Goal: Navigation & Orientation: Find specific page/section

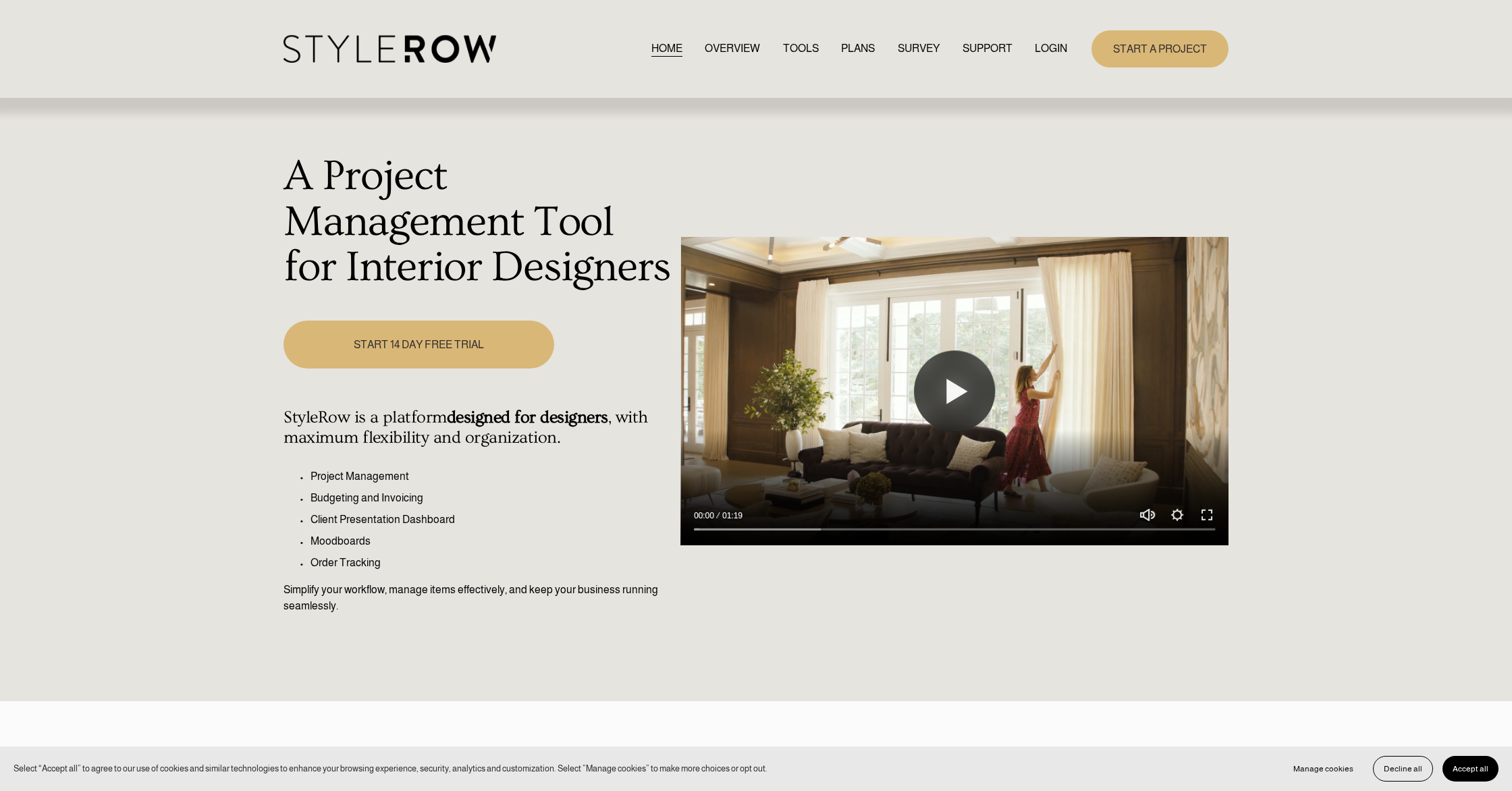
click at [1034, 55] on link "LOGIN" at bounding box center [1050, 49] width 32 height 18
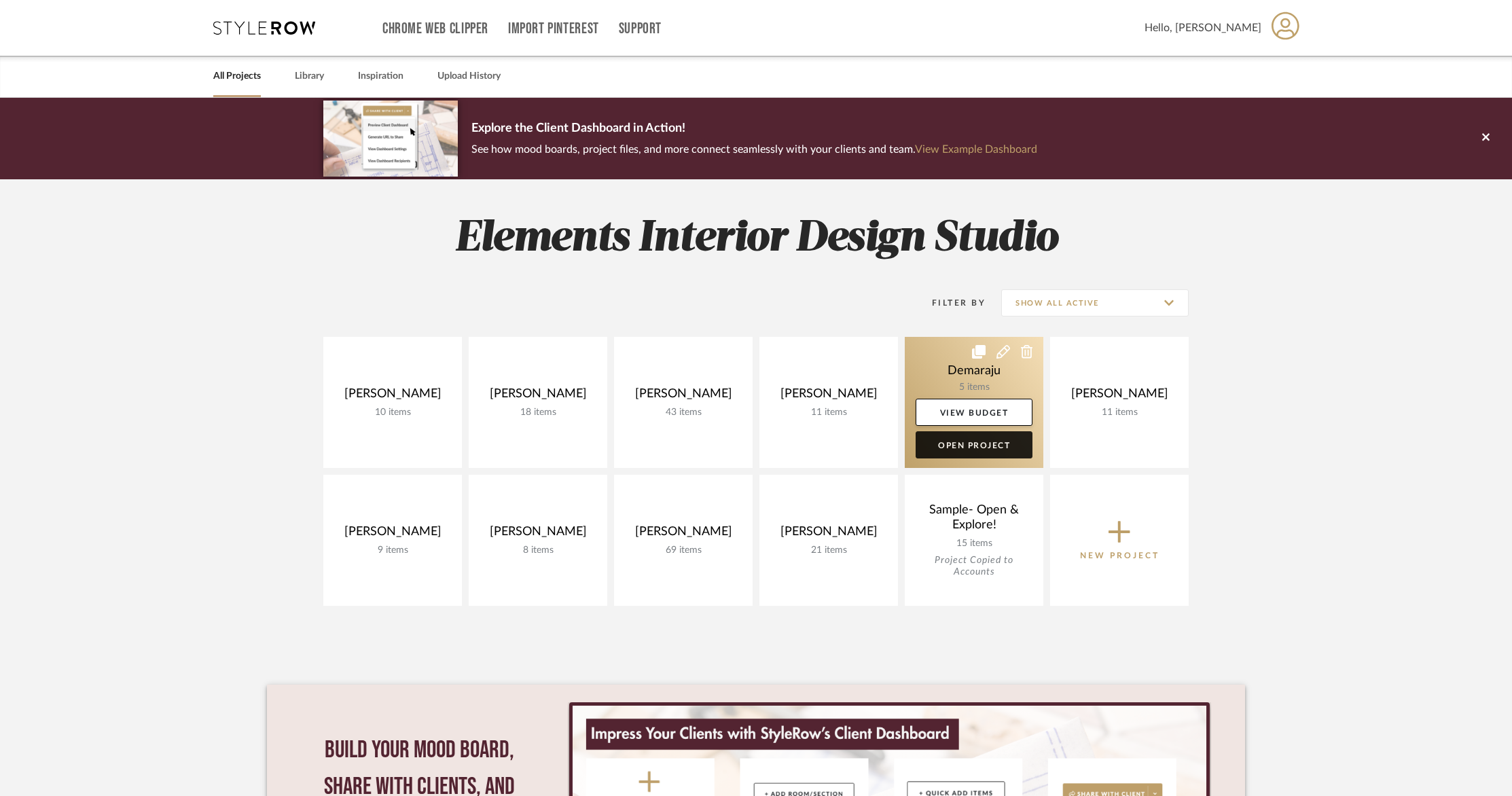
click at [978, 448] on link "Open Project" at bounding box center [974, 445] width 117 height 27
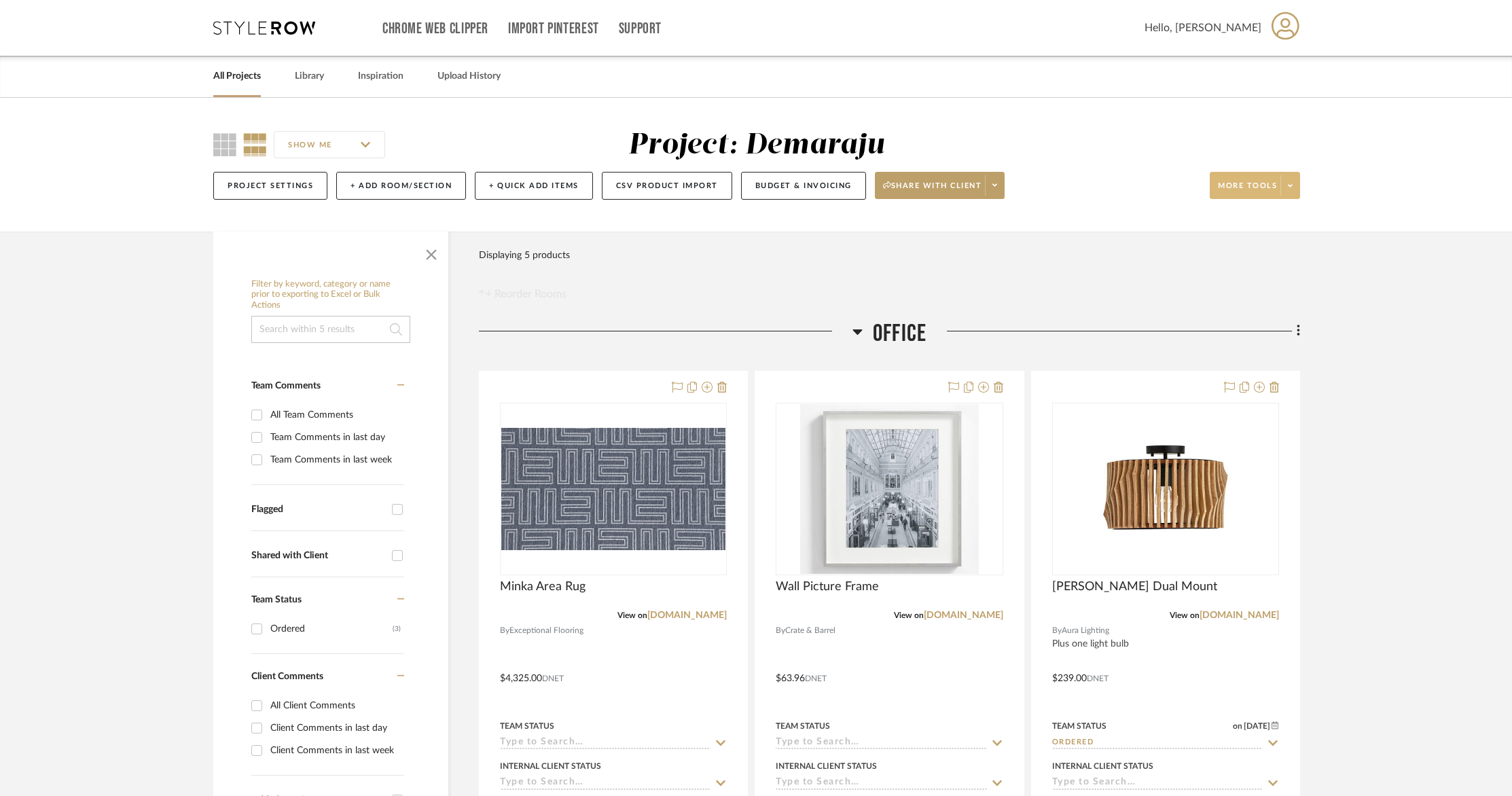
click at [1268, 188] on span "More tools" at bounding box center [1247, 191] width 59 height 21
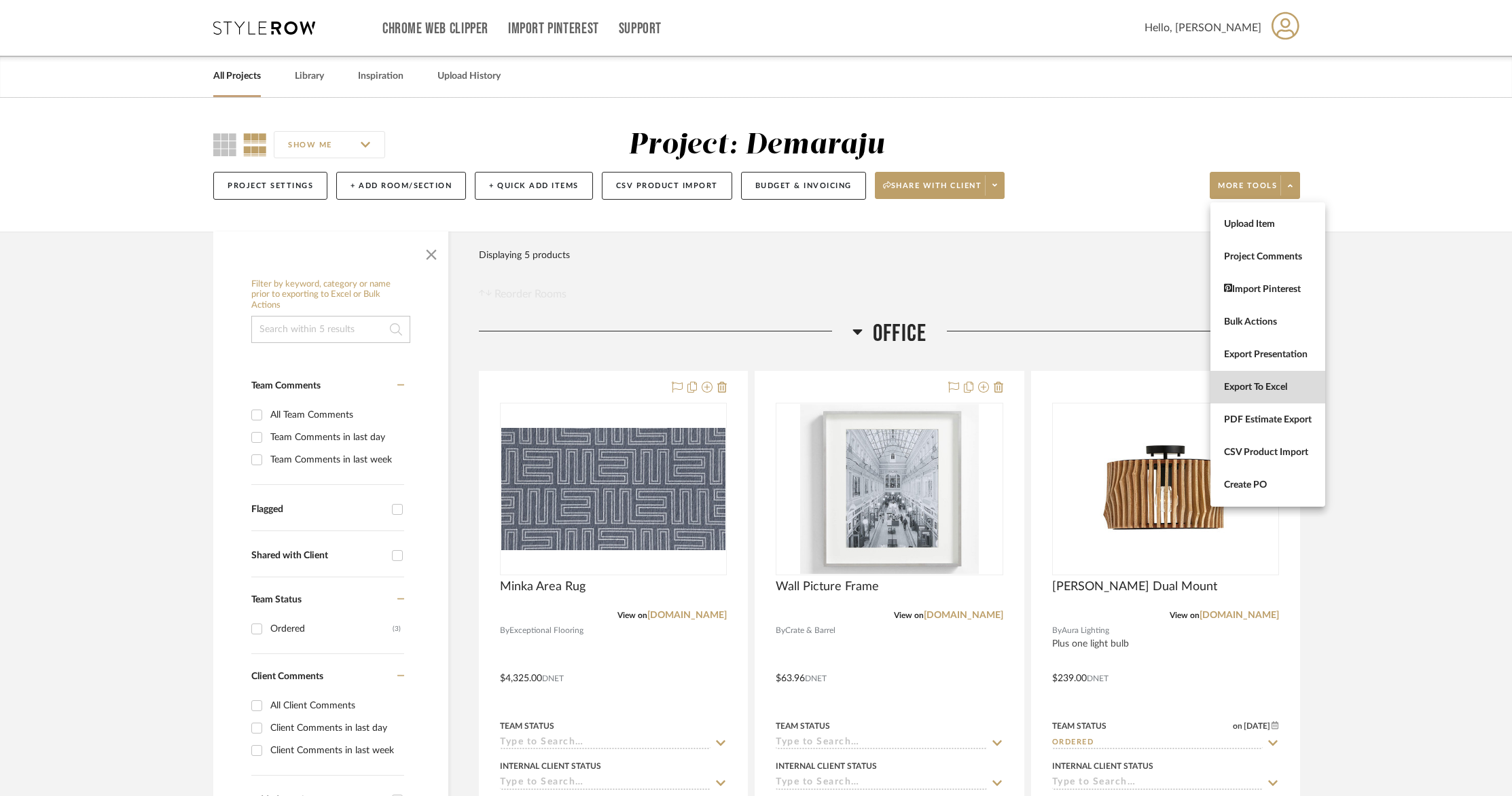
click at [1256, 383] on span "Export To Excel" at bounding box center [1268, 387] width 88 height 12
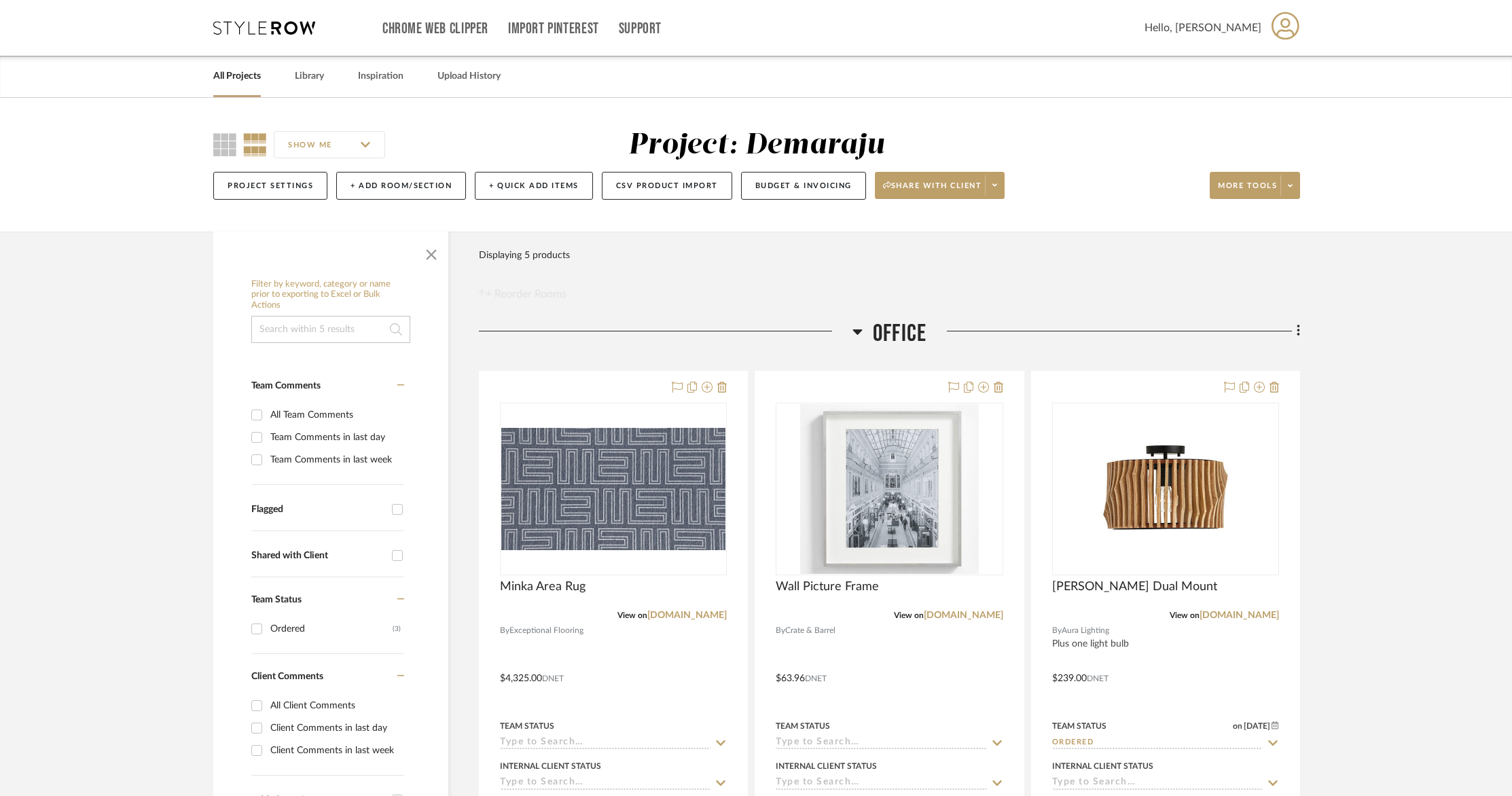
click at [1145, 12] on div "Chrome Web Clipper Import Pinterest Support" at bounding box center [764, 28] width 762 height 56
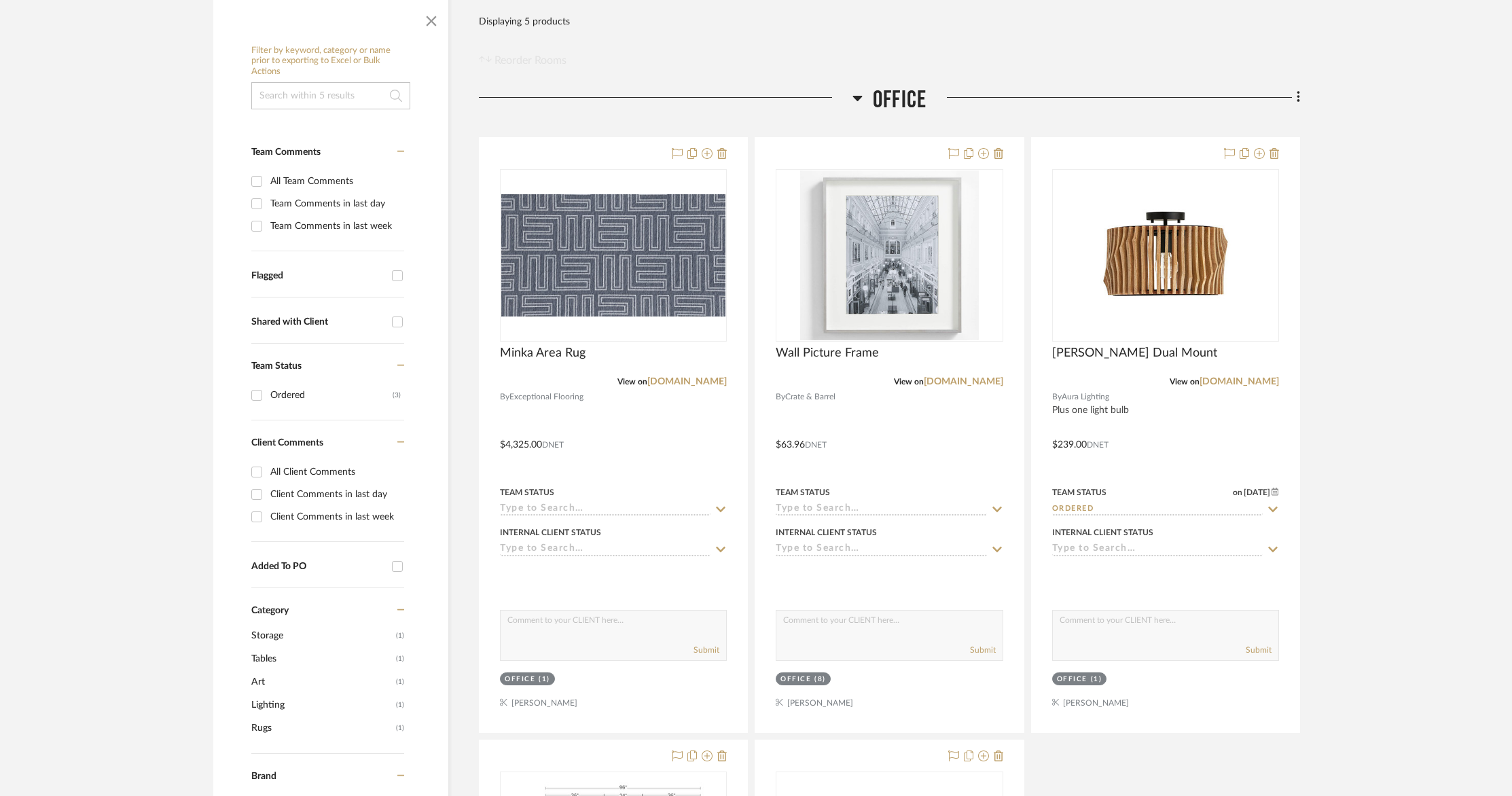
scroll to position [234, 0]
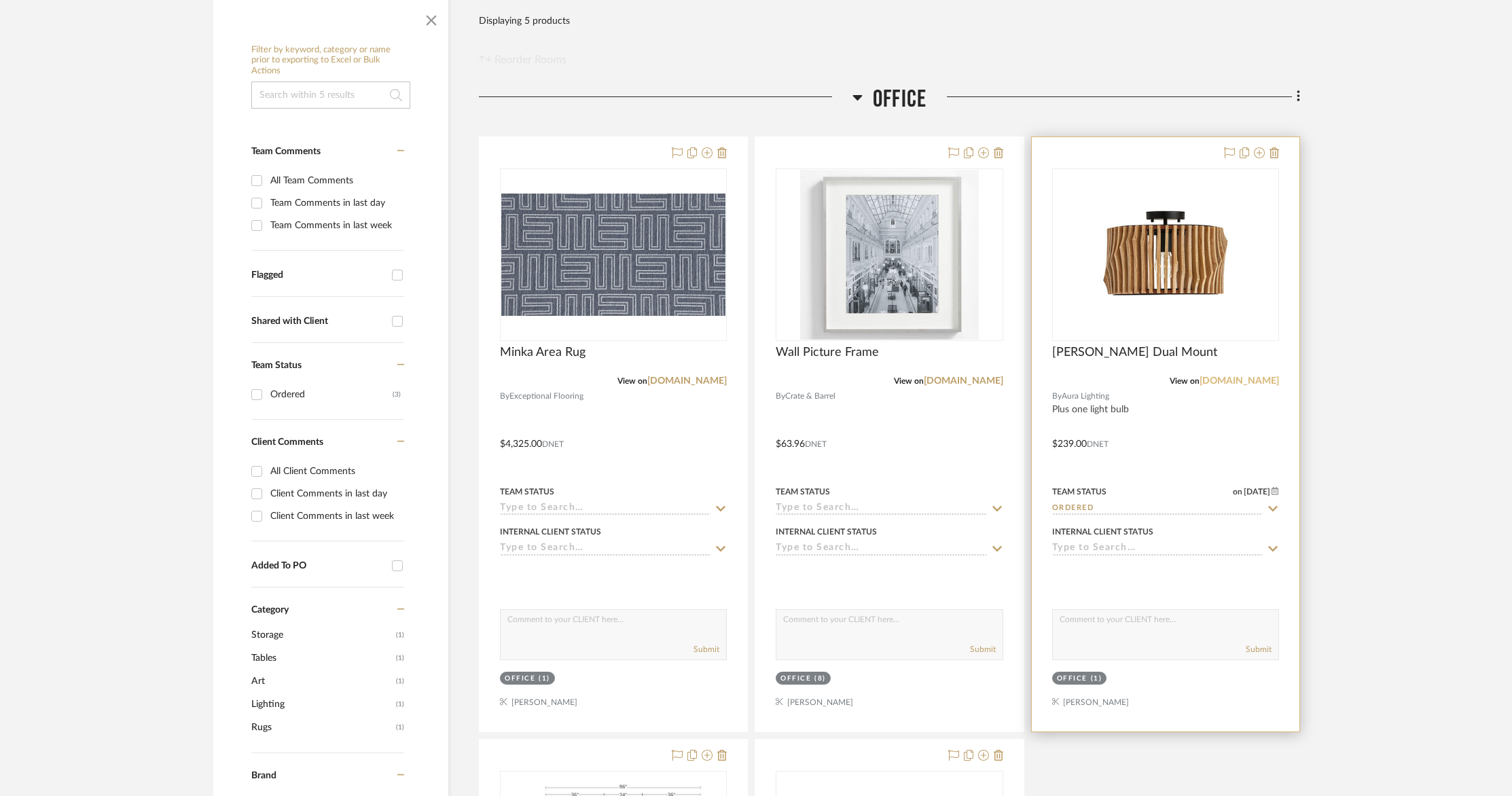
click at [1226, 383] on link "capitallightingfixture.com" at bounding box center [1239, 381] width 80 height 10
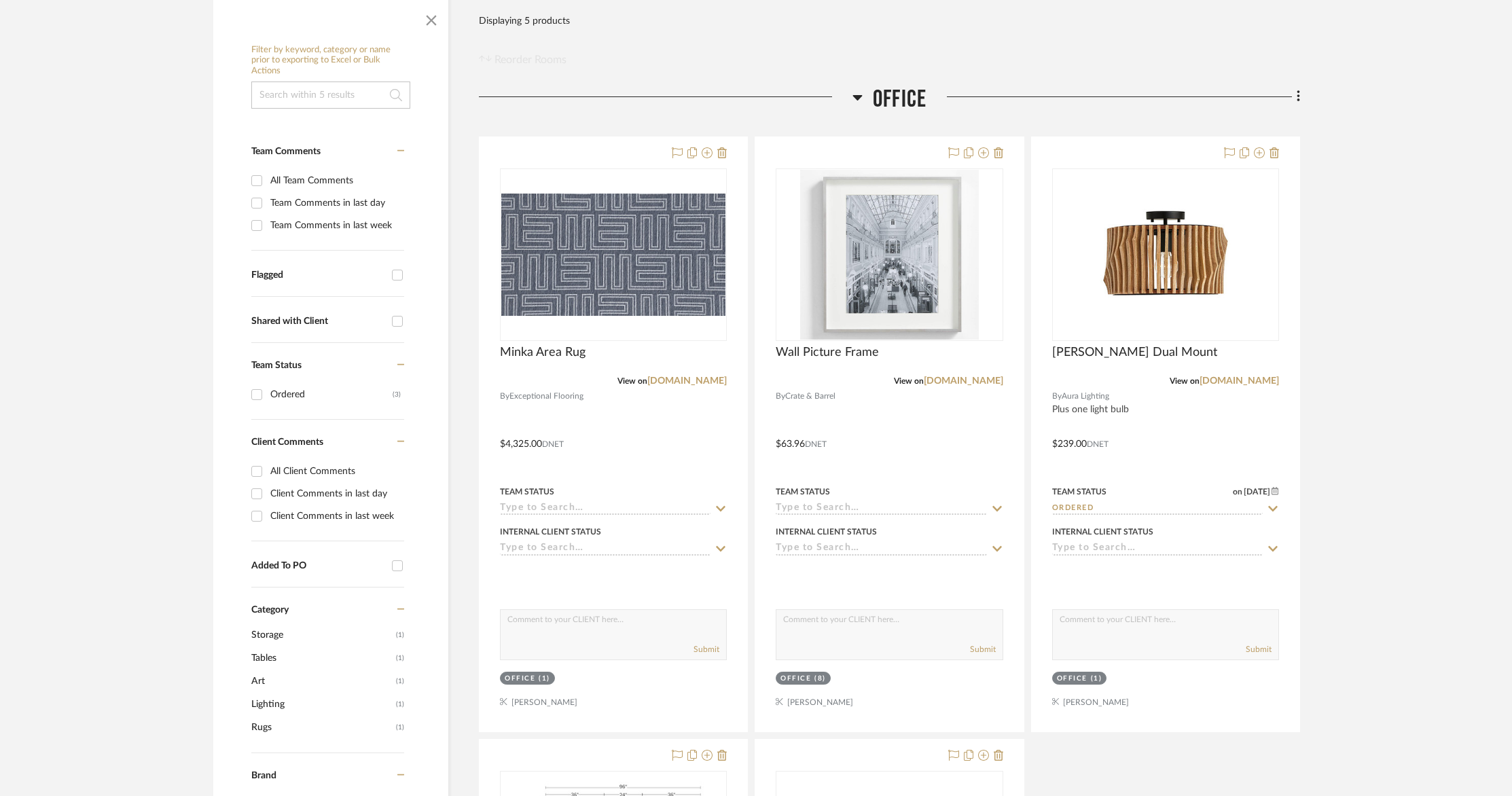
scroll to position [0, 0]
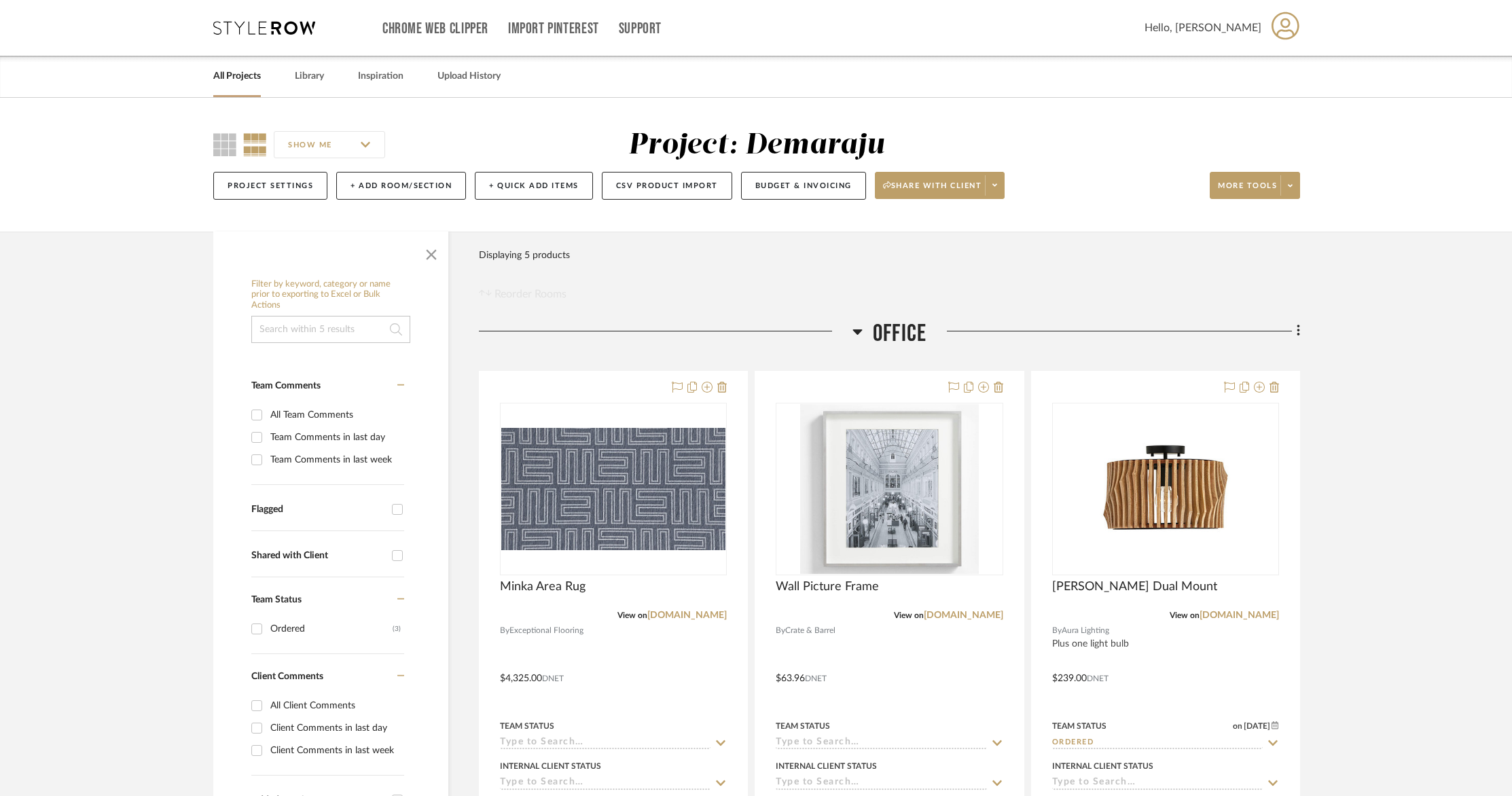
click at [237, 76] on link "All Projects" at bounding box center [237, 76] width 48 height 18
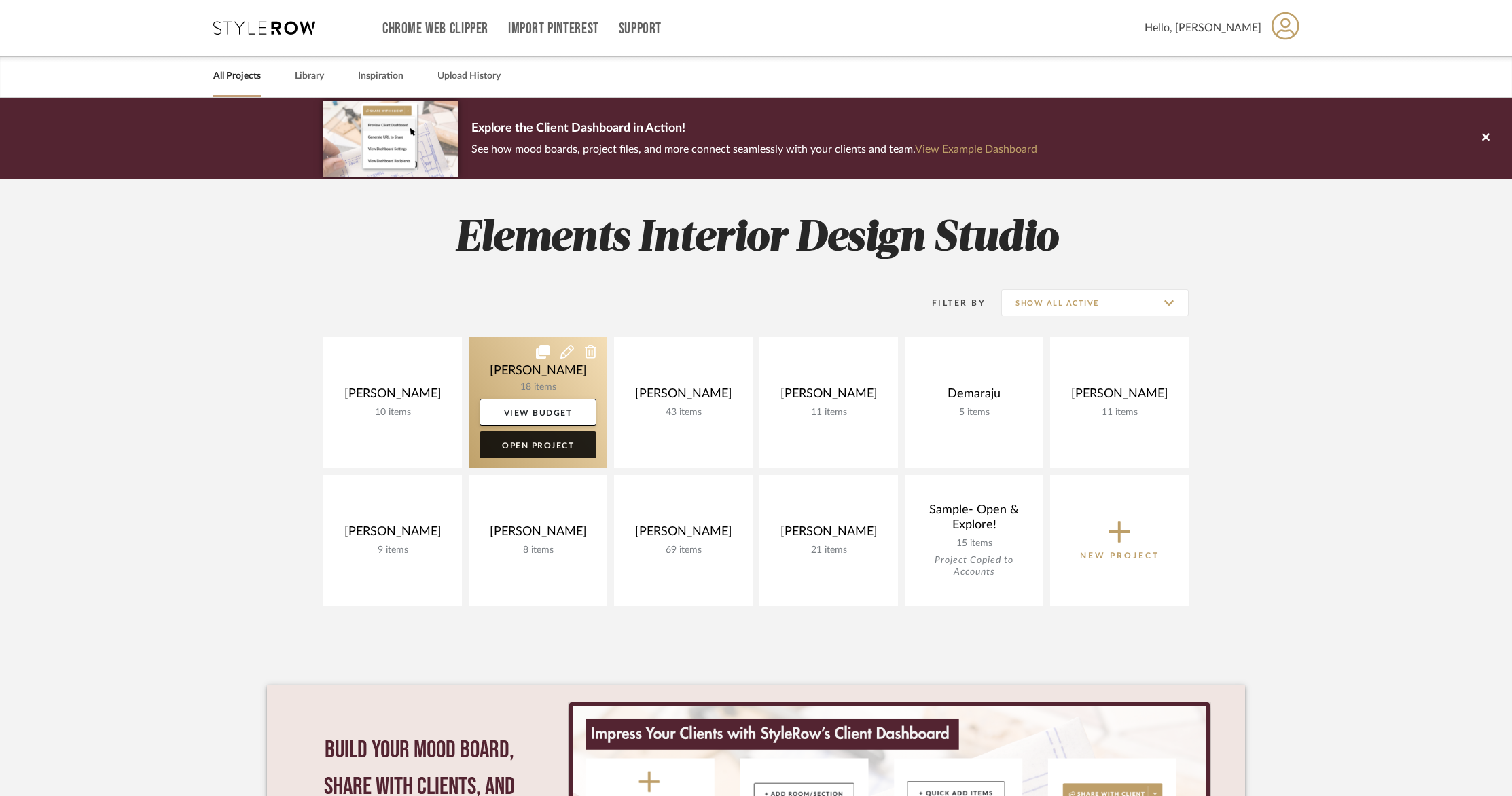
click at [540, 451] on link "Open Project" at bounding box center [538, 445] width 117 height 27
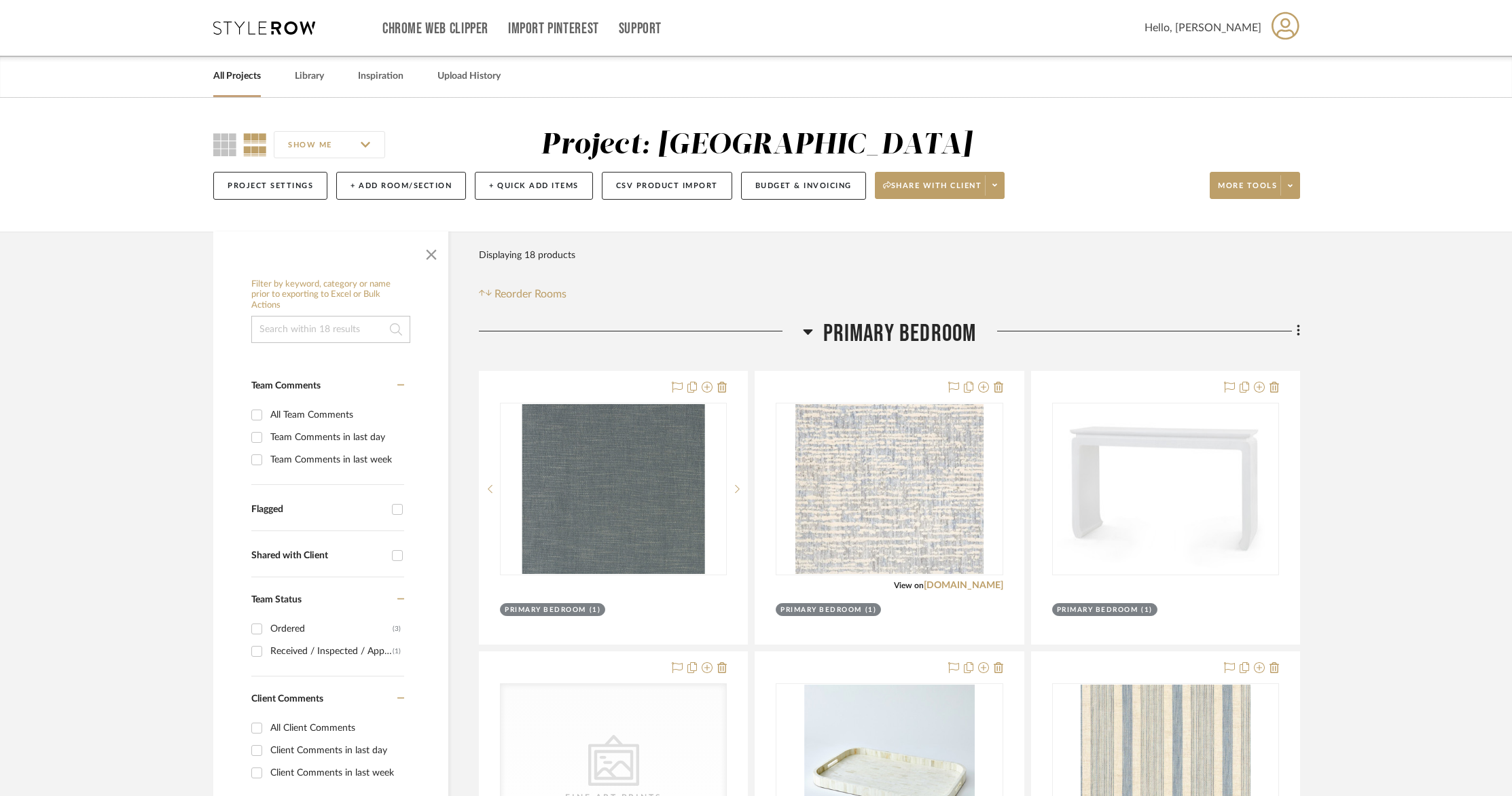
click at [327, 425] on div "All Team Comments Team Comments in last day Team Comments in last week" at bounding box center [327, 444] width 152 height 81
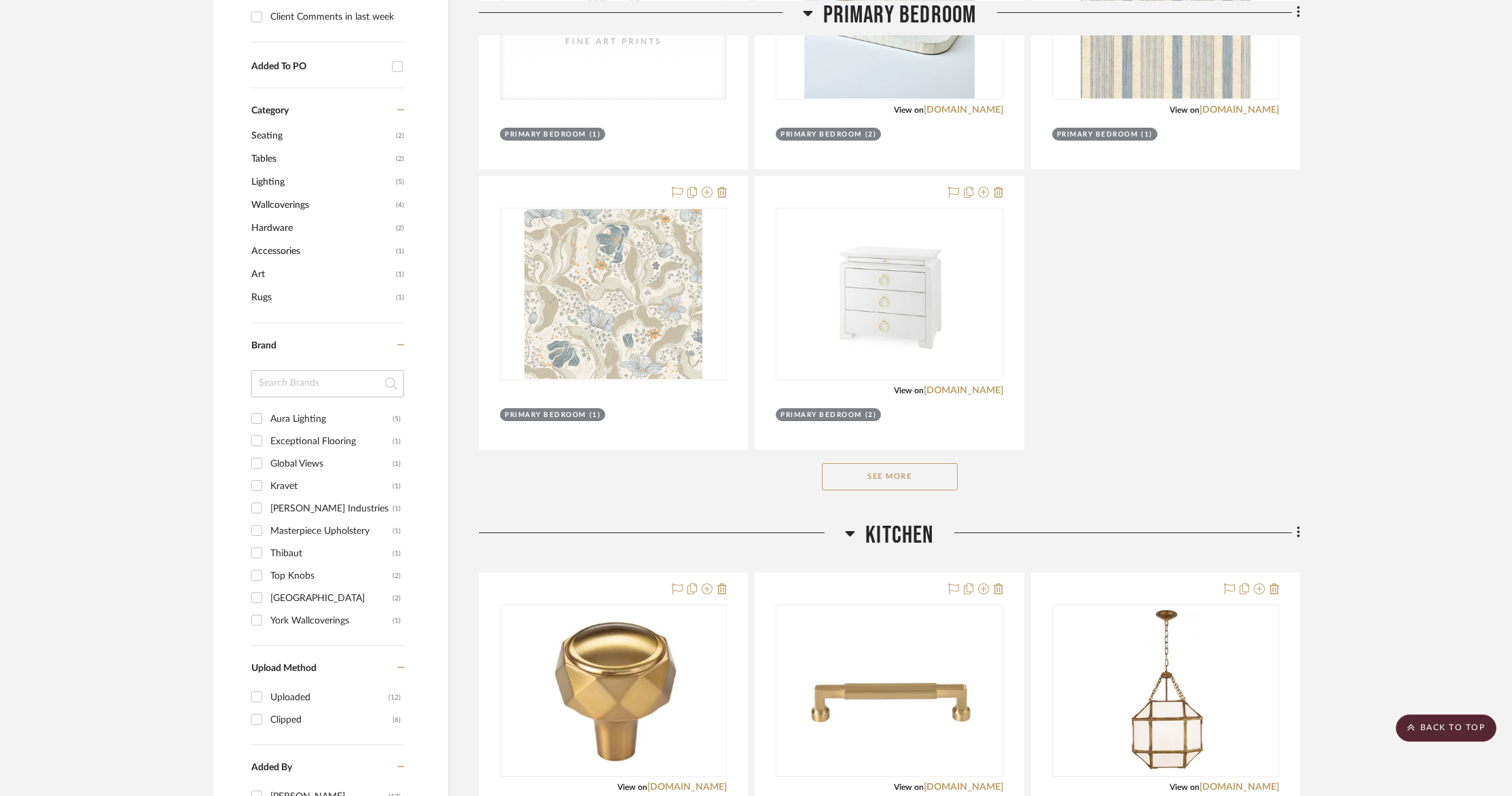
scroll to position [754, 0]
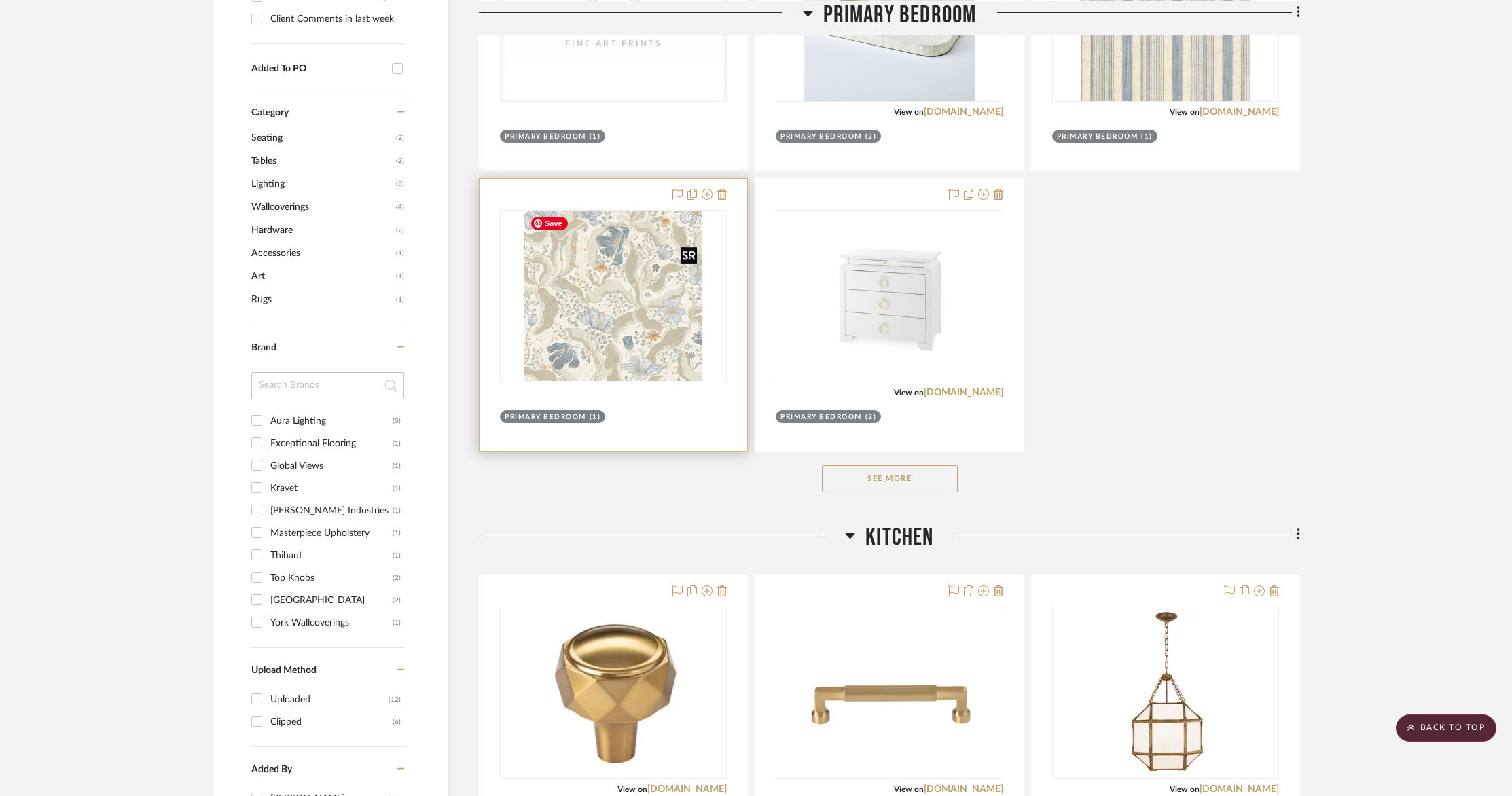
click at [597, 292] on img "0" at bounding box center [613, 296] width 178 height 169
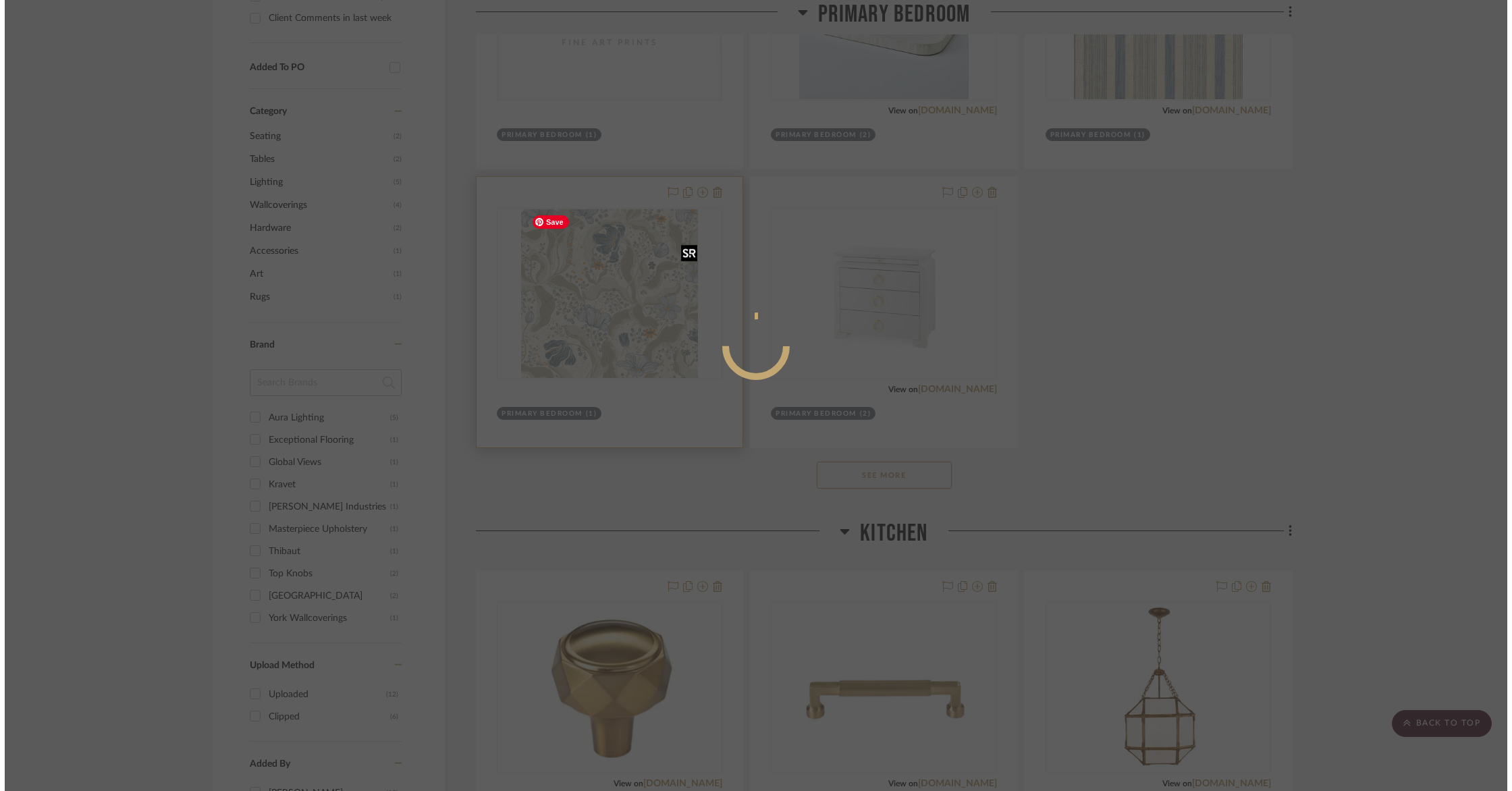
scroll to position [0, 0]
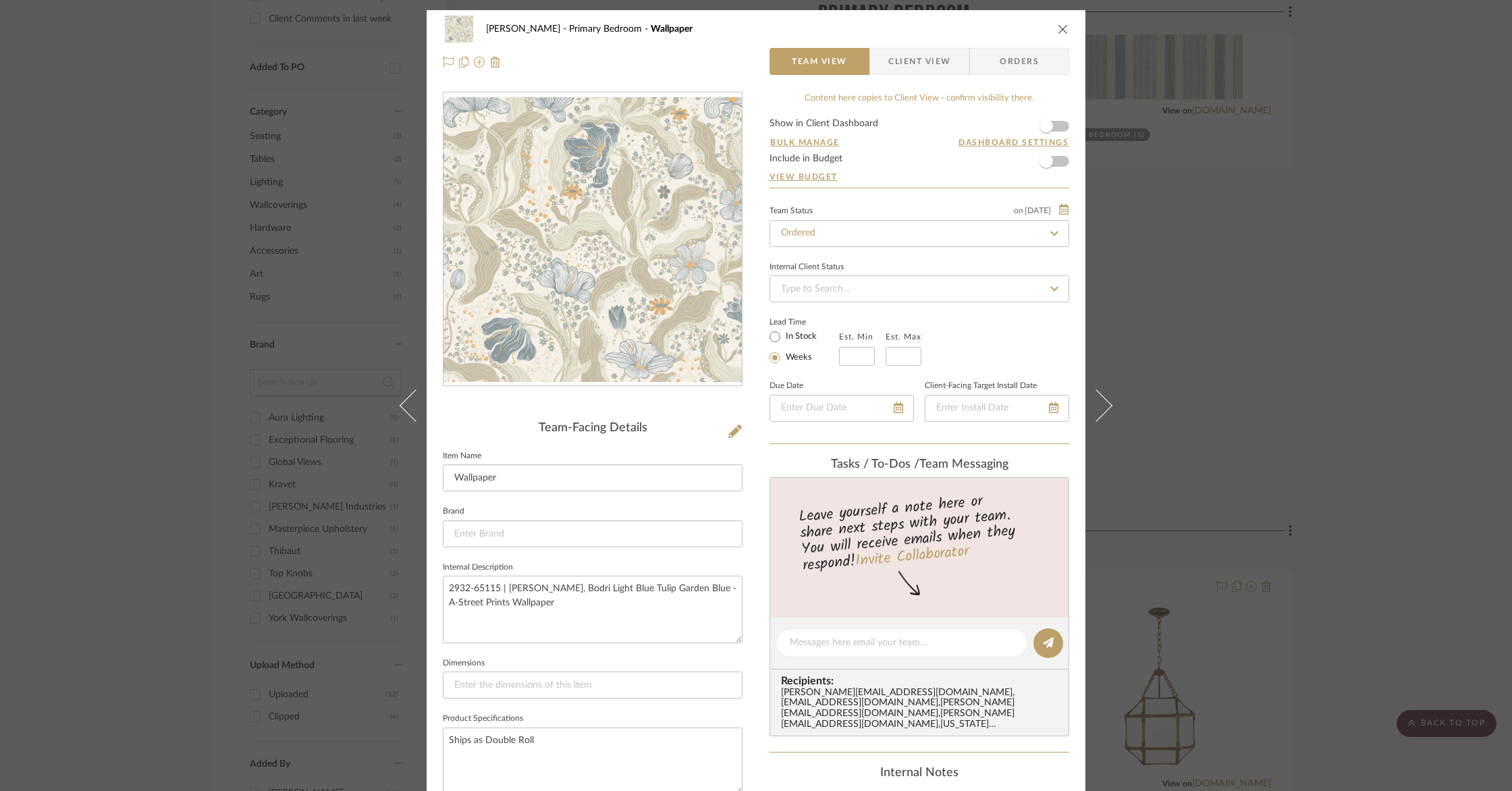
click at [1060, 32] on icon "close" at bounding box center [1063, 29] width 11 height 11
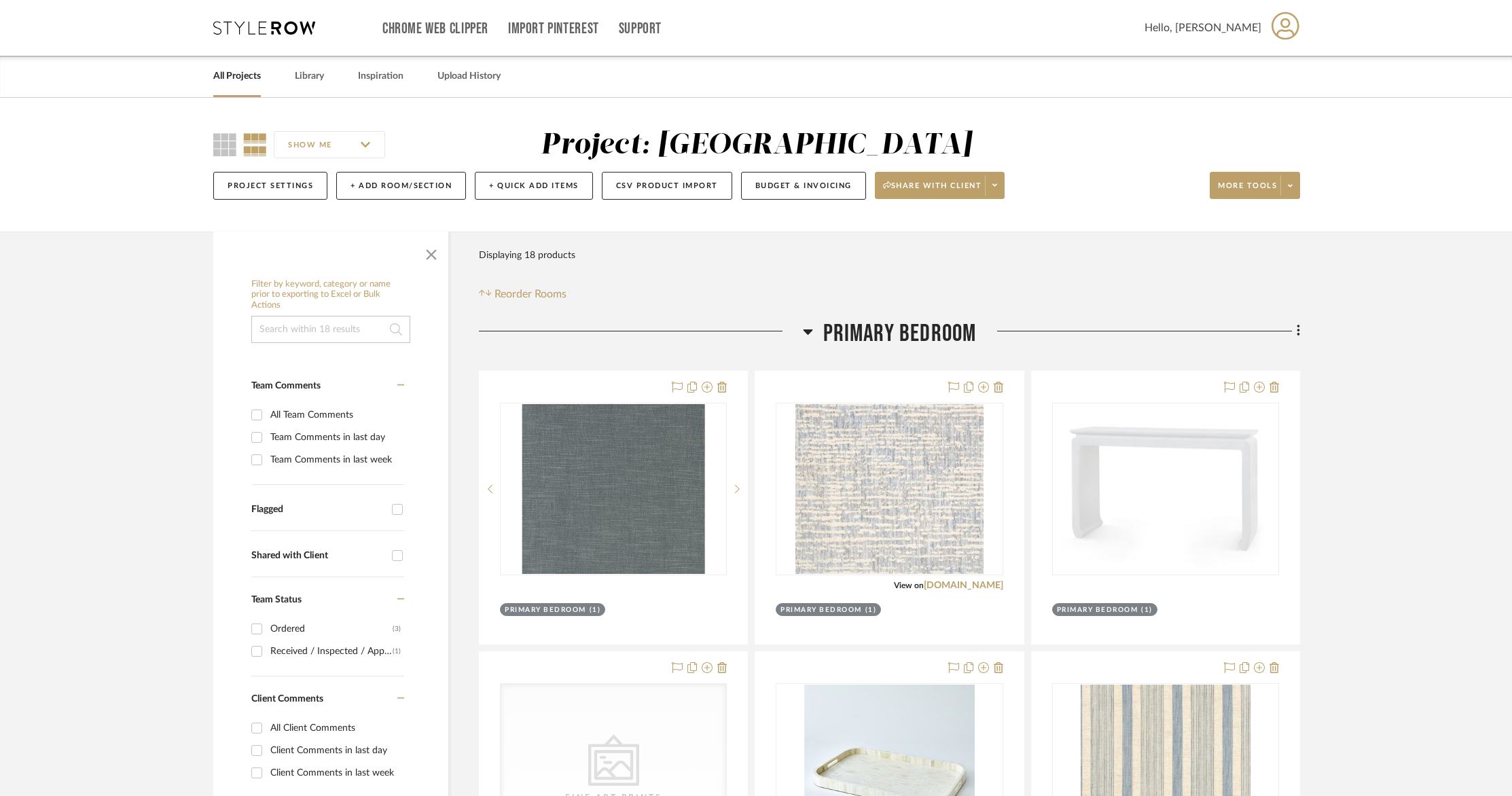
click at [238, 69] on link "All Projects" at bounding box center [237, 76] width 48 height 18
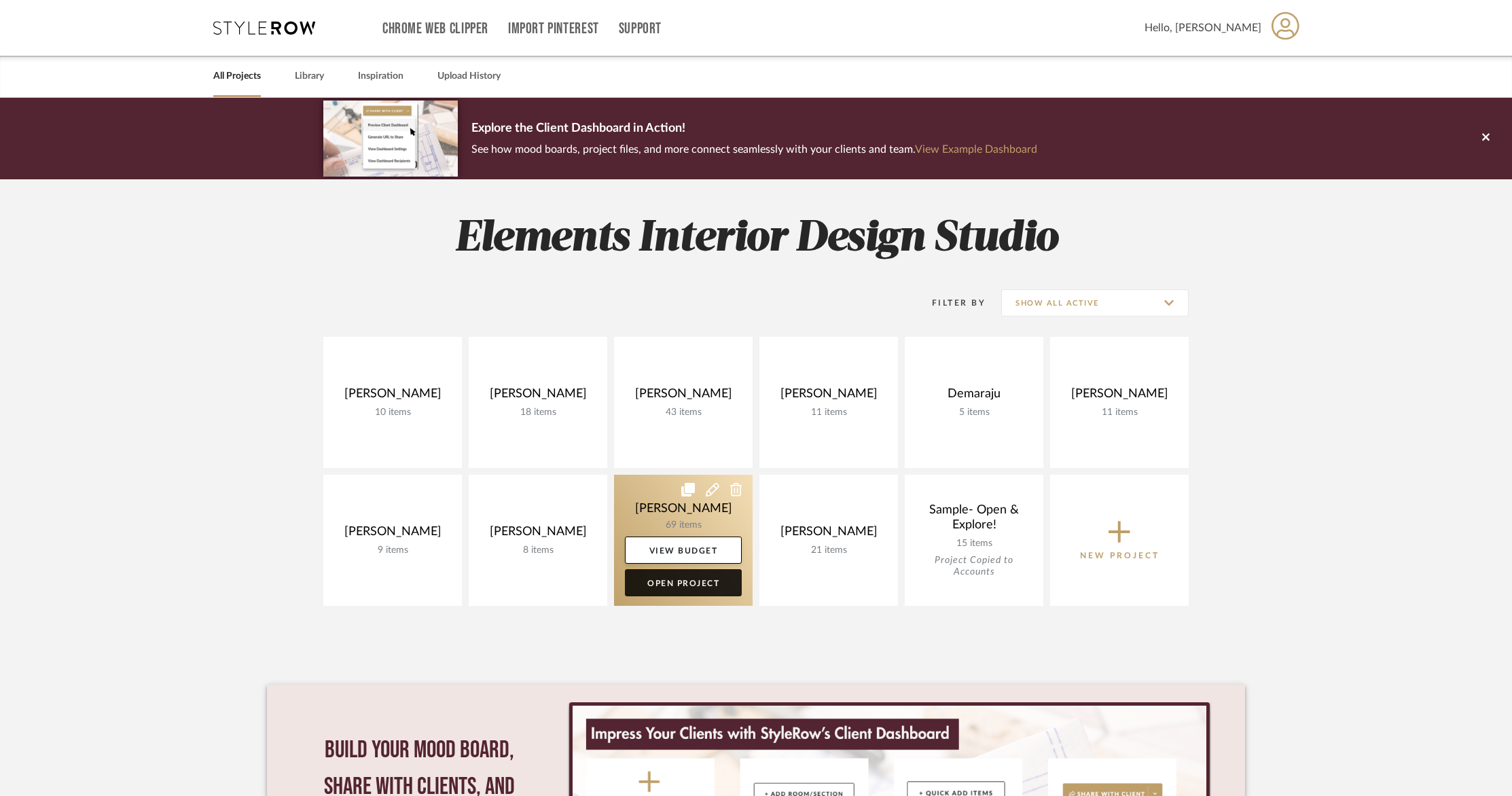
click at [668, 578] on link "Open Project" at bounding box center [683, 583] width 117 height 27
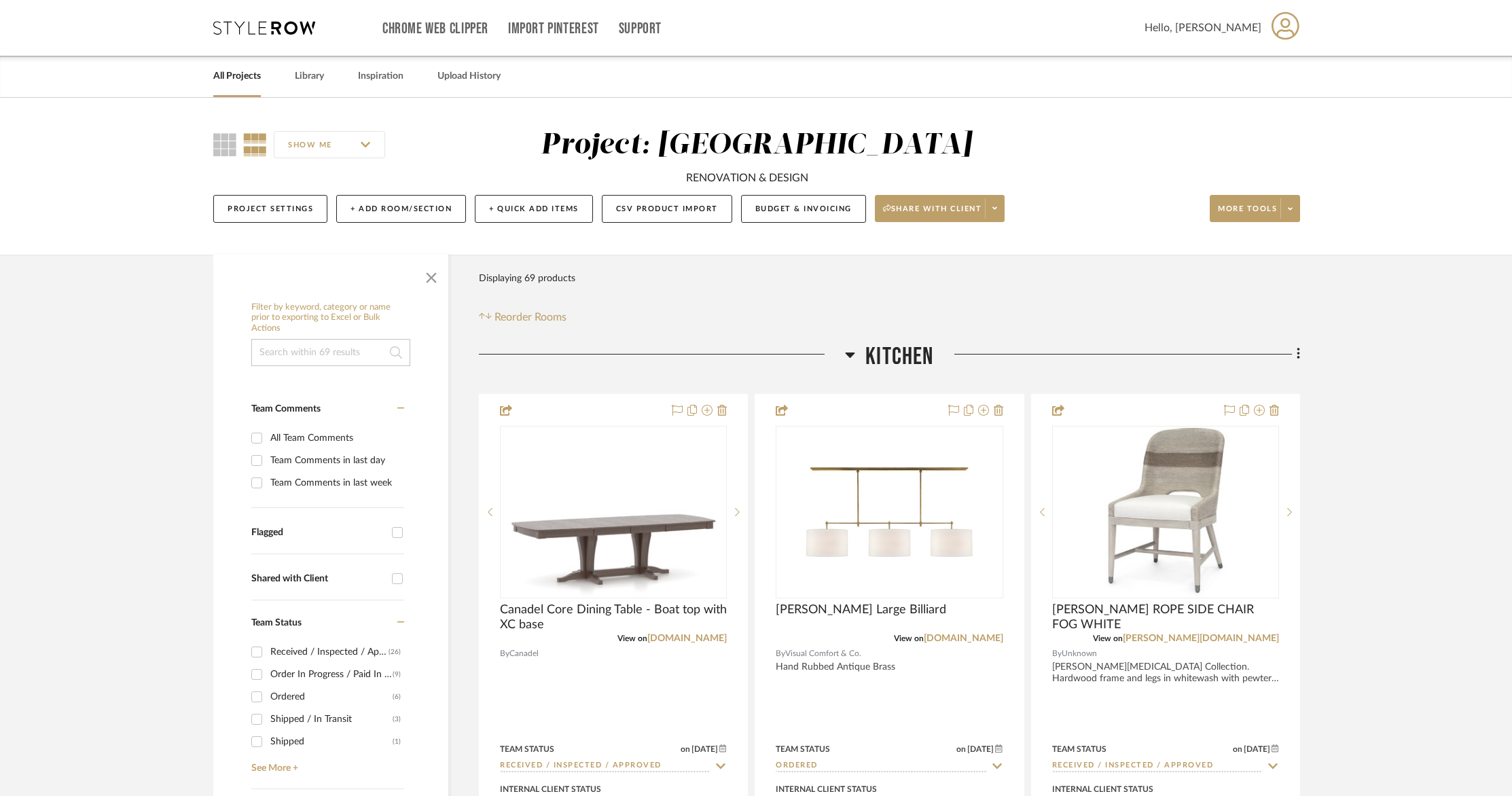
drag, startPoint x: 1369, startPoint y: 228, endPoint x: 1389, endPoint y: 220, distance: 21.5
click at [1369, 228] on div "SHOW ME Project: NEWVILLE RENOVATION & DESIGN Project Settings + Add Room/Secti…" at bounding box center [756, 176] width 1512 height 157
click at [234, 80] on link "All Projects" at bounding box center [237, 76] width 48 height 18
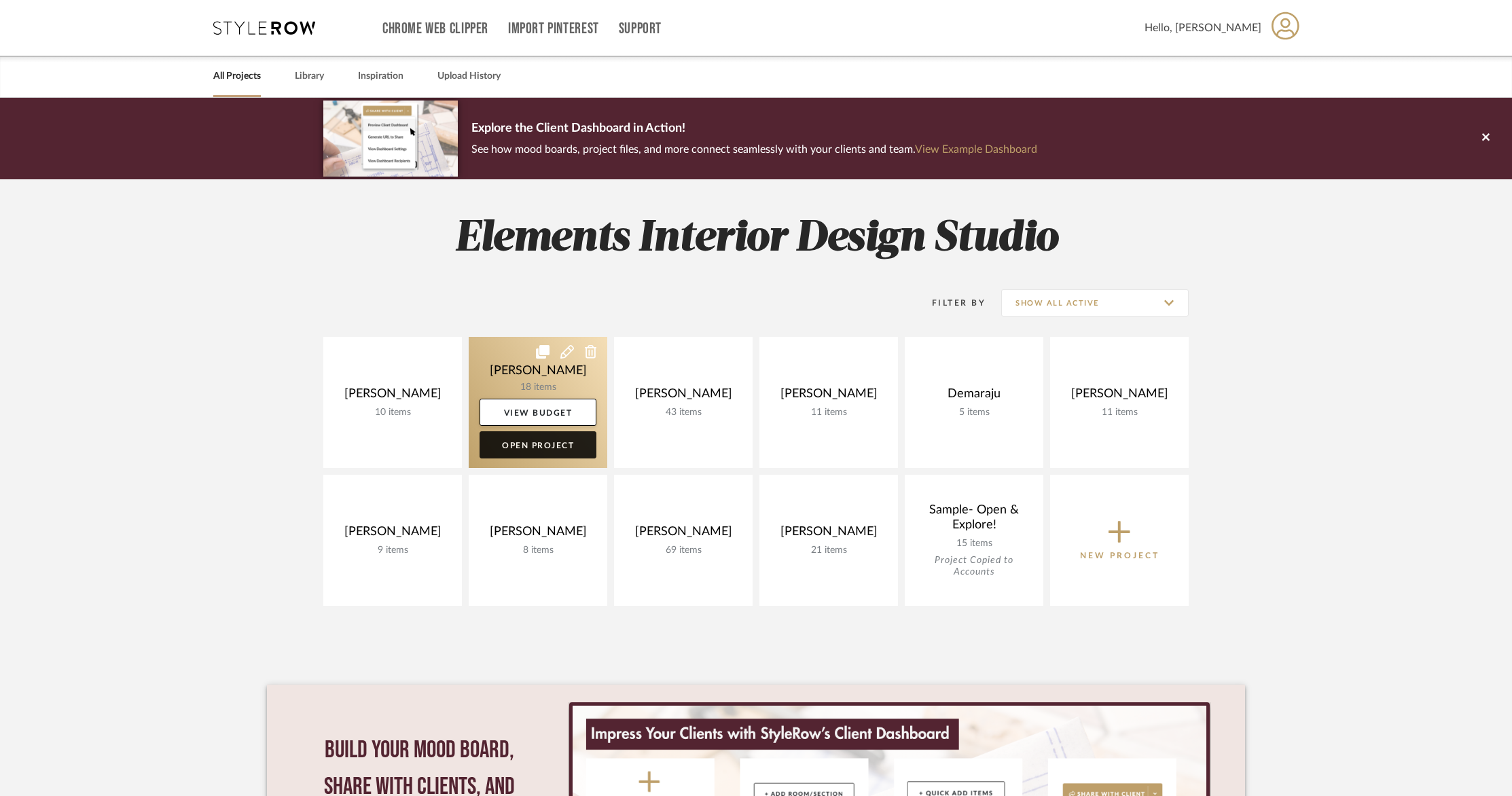
click at [556, 444] on link "Open Project" at bounding box center [538, 445] width 117 height 27
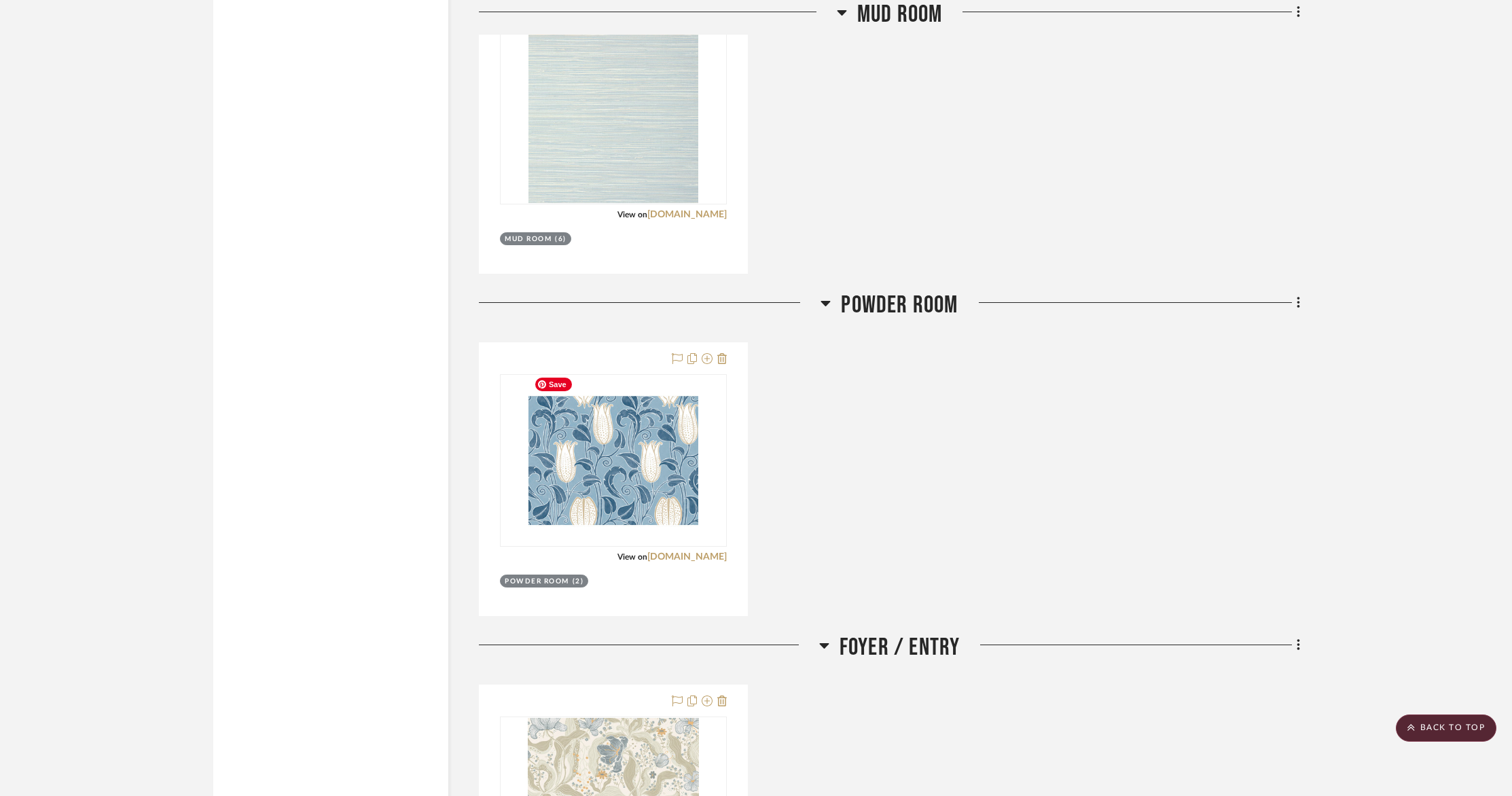
scroll to position [2309, 0]
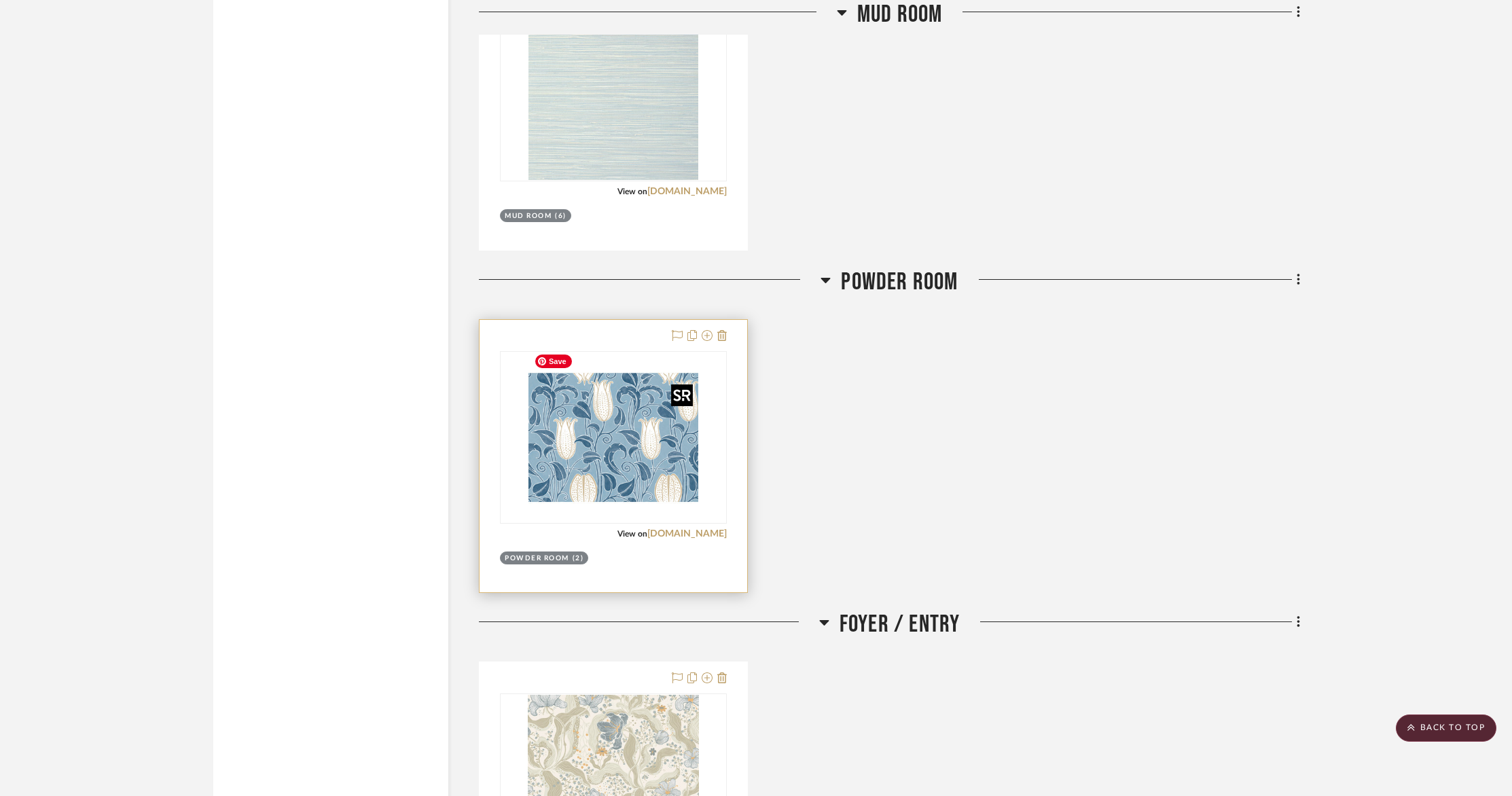
click at [583, 428] on img "0" at bounding box center [613, 437] width 169 height 169
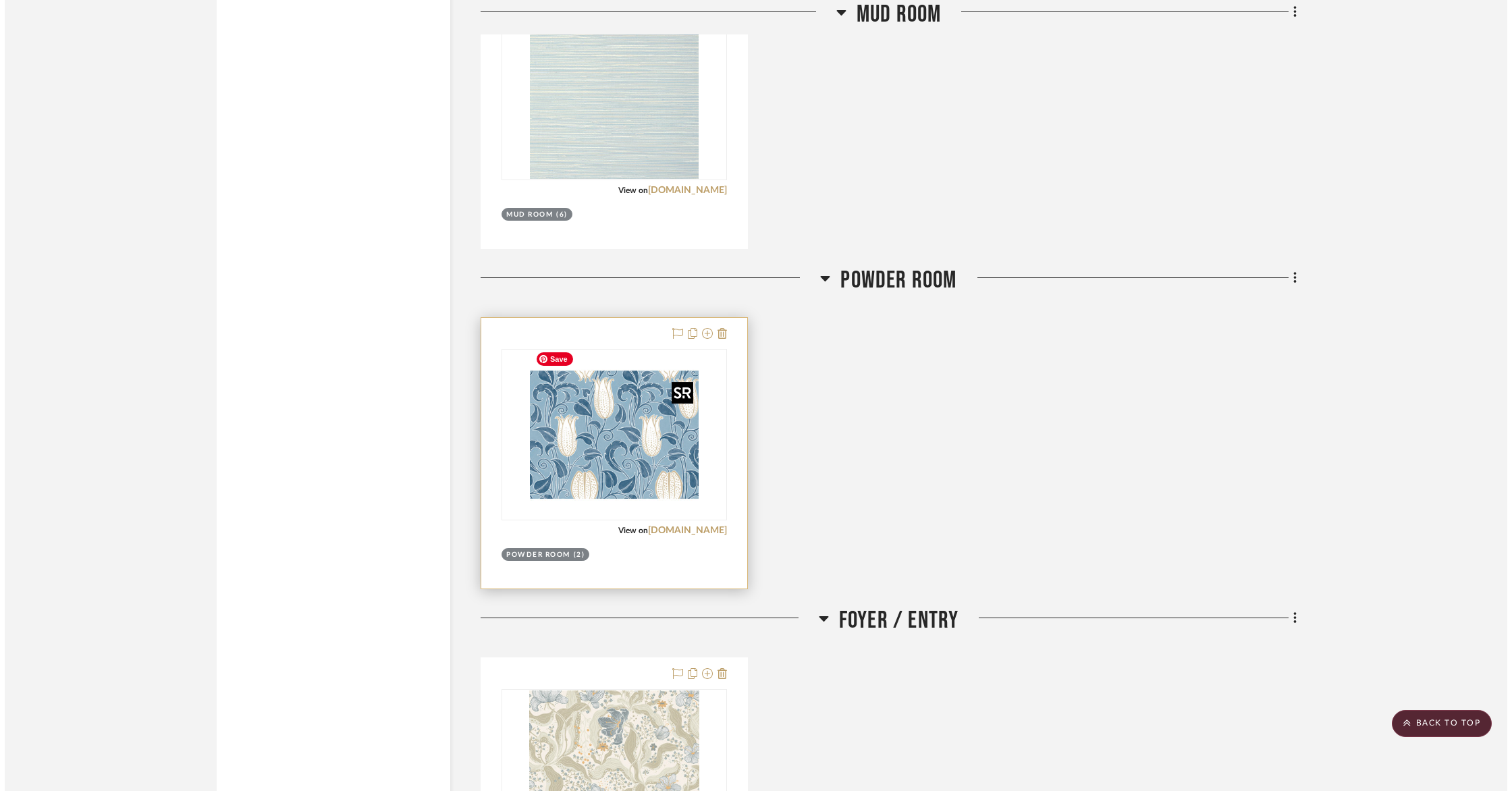
scroll to position [0, 0]
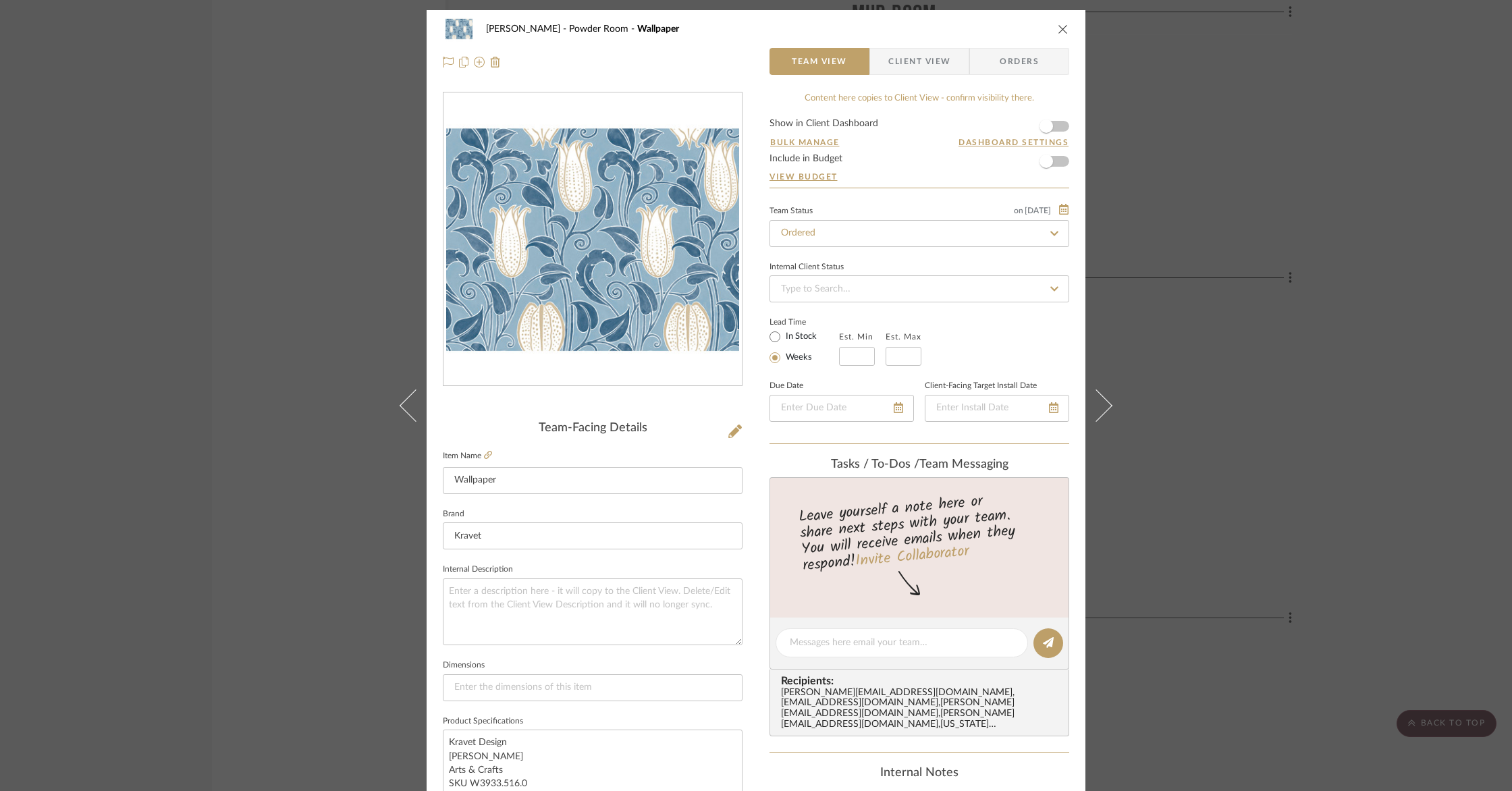
click at [1063, 29] on icon "close" at bounding box center [1063, 29] width 11 height 11
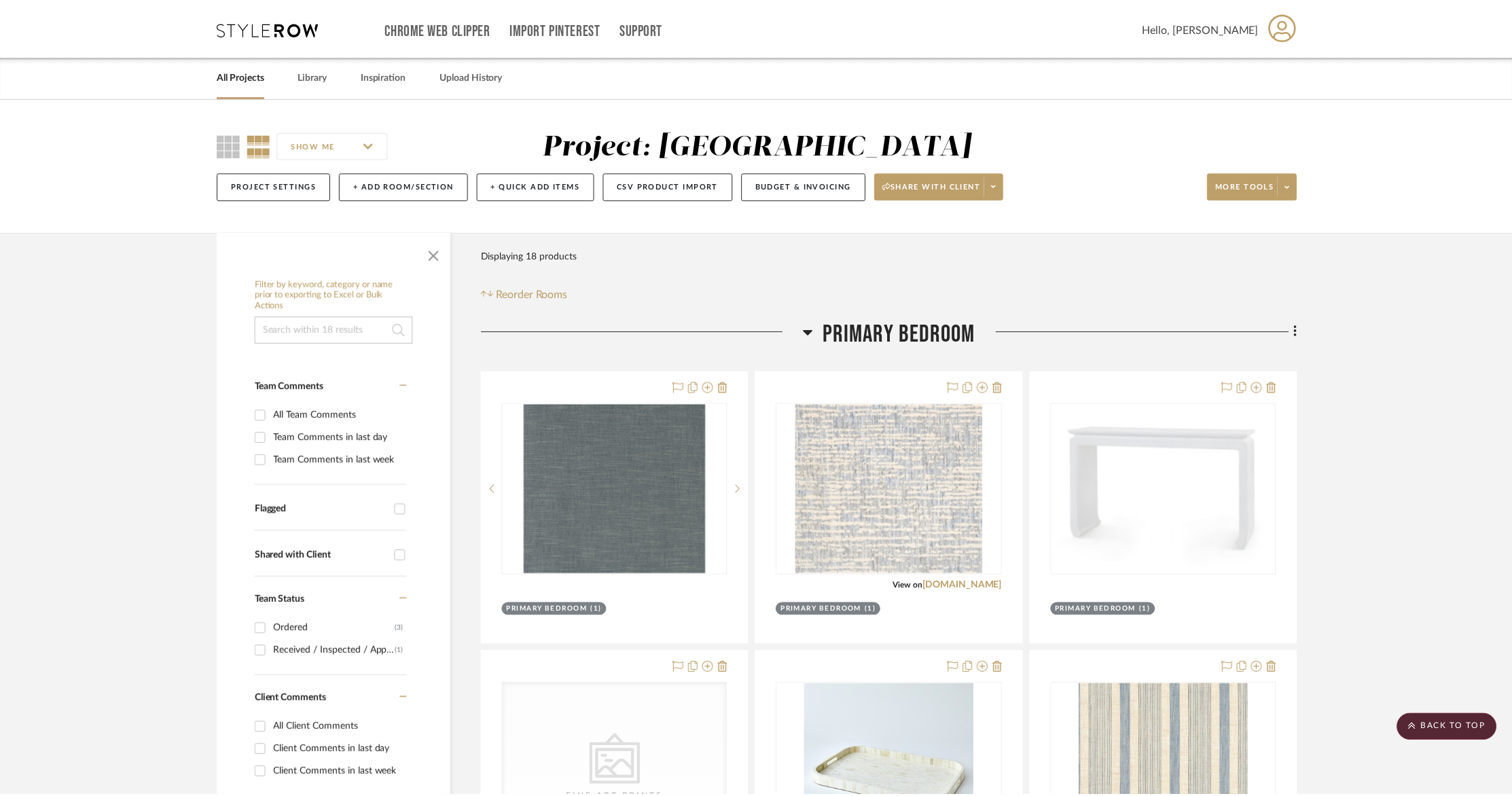
scroll to position [2309, 0]
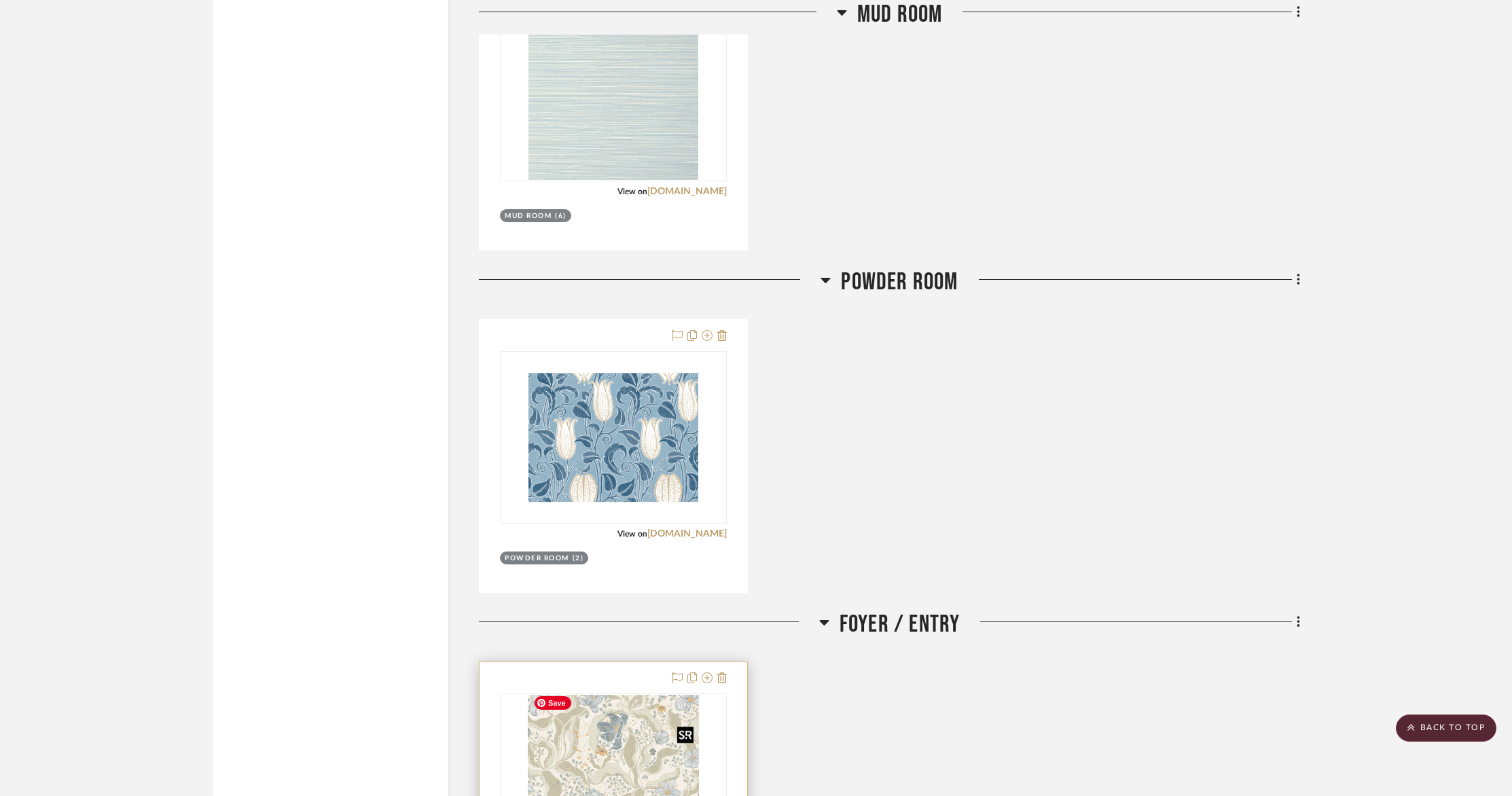
click at [0, 0] on img at bounding box center [0, 0] width 0 height 0
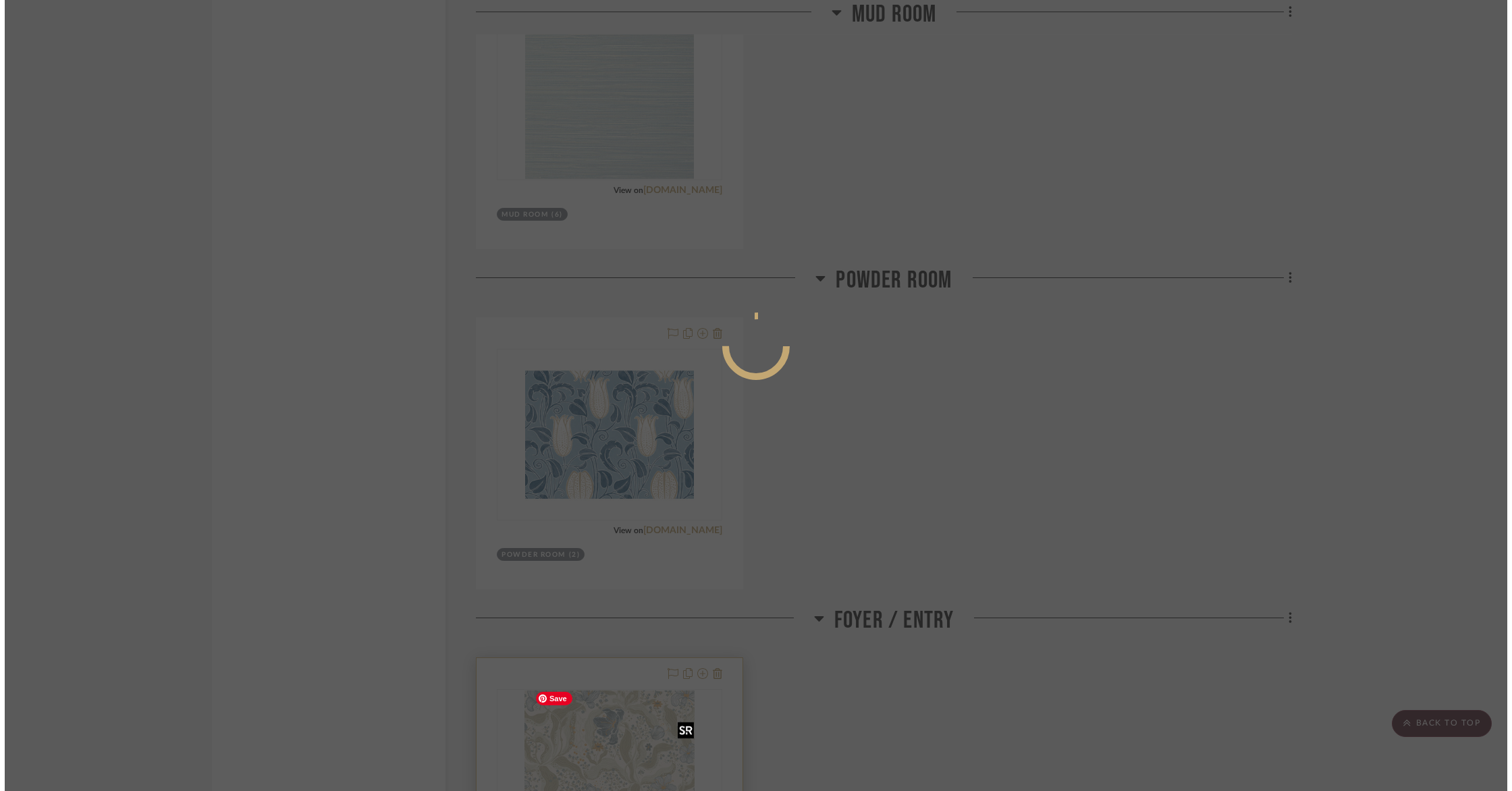
scroll to position [0, 0]
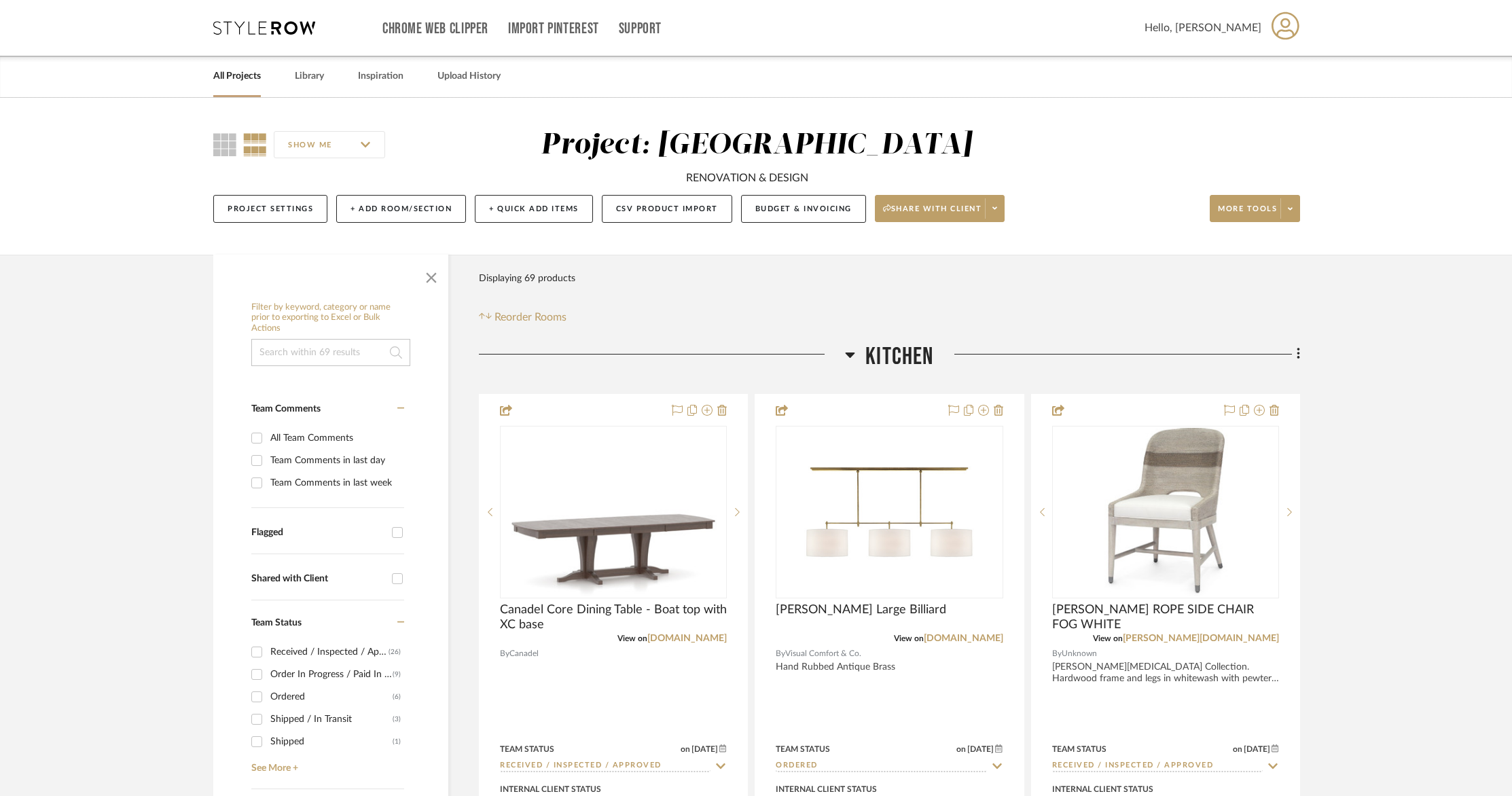
click at [238, 88] on div "All Projects" at bounding box center [237, 76] width 48 height 41
click at [241, 77] on link "All Projects" at bounding box center [237, 76] width 48 height 18
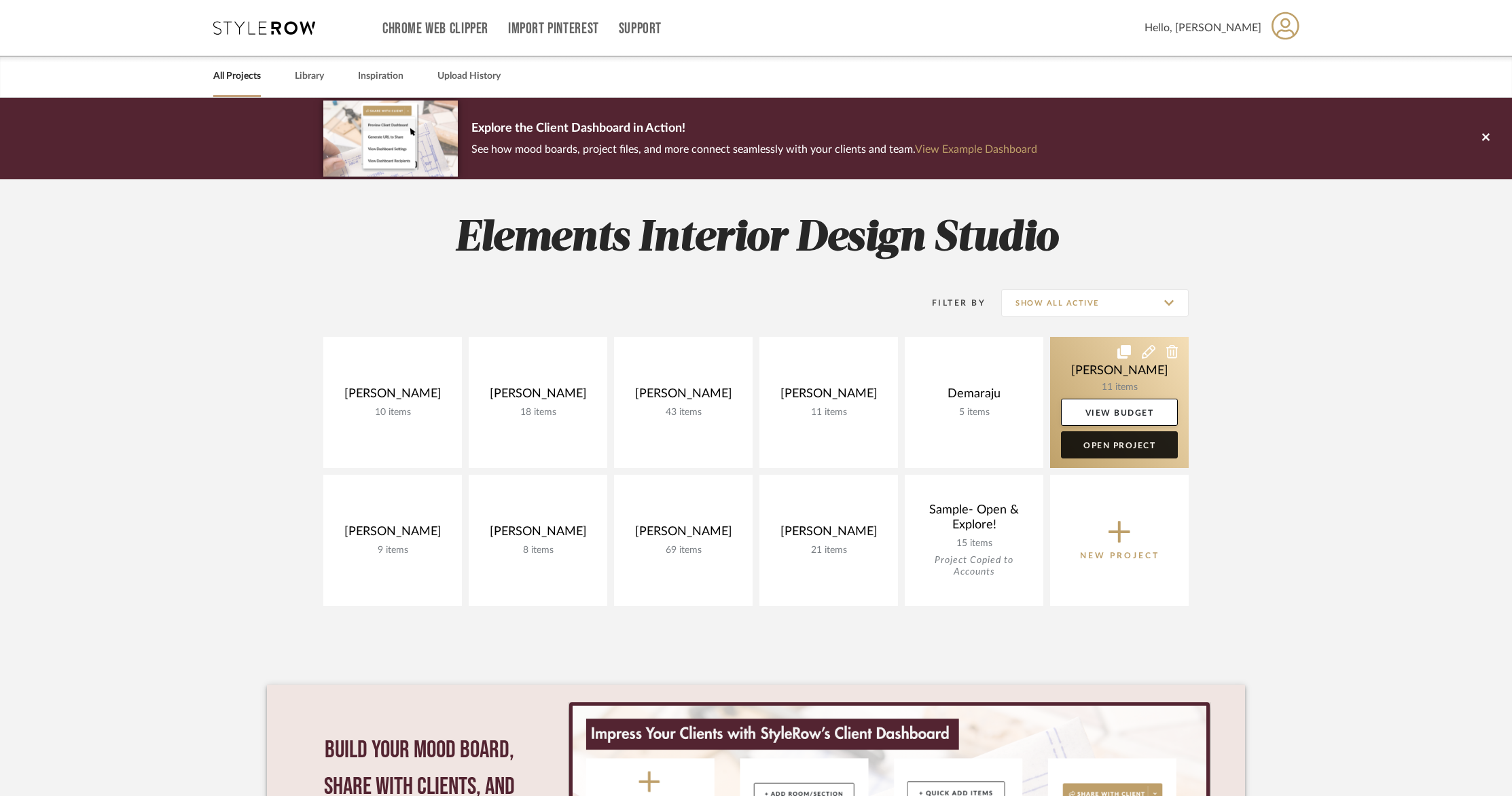
click at [1113, 449] on link "Open Project" at bounding box center [1119, 445] width 117 height 27
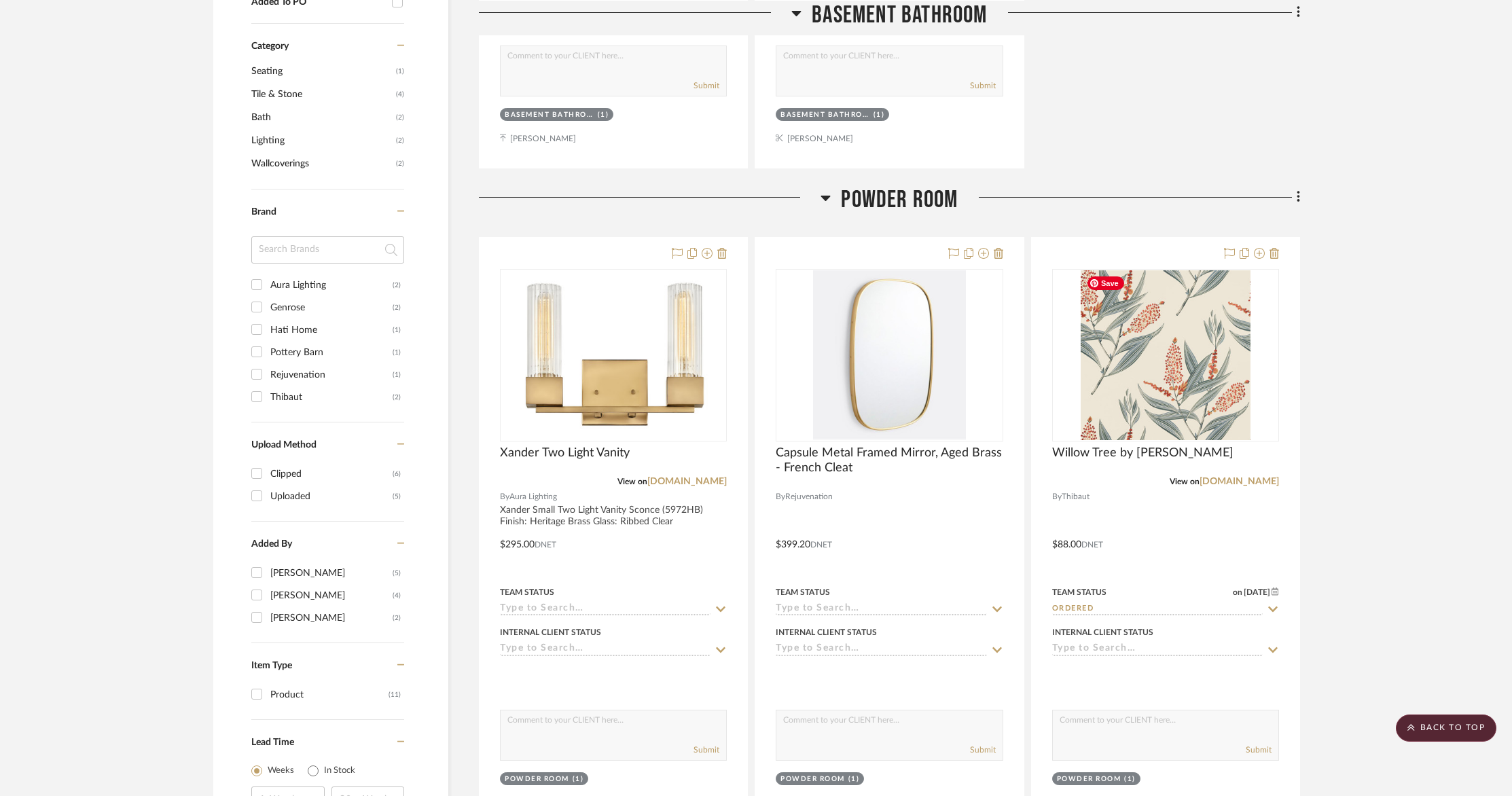
scroll to position [788, 0]
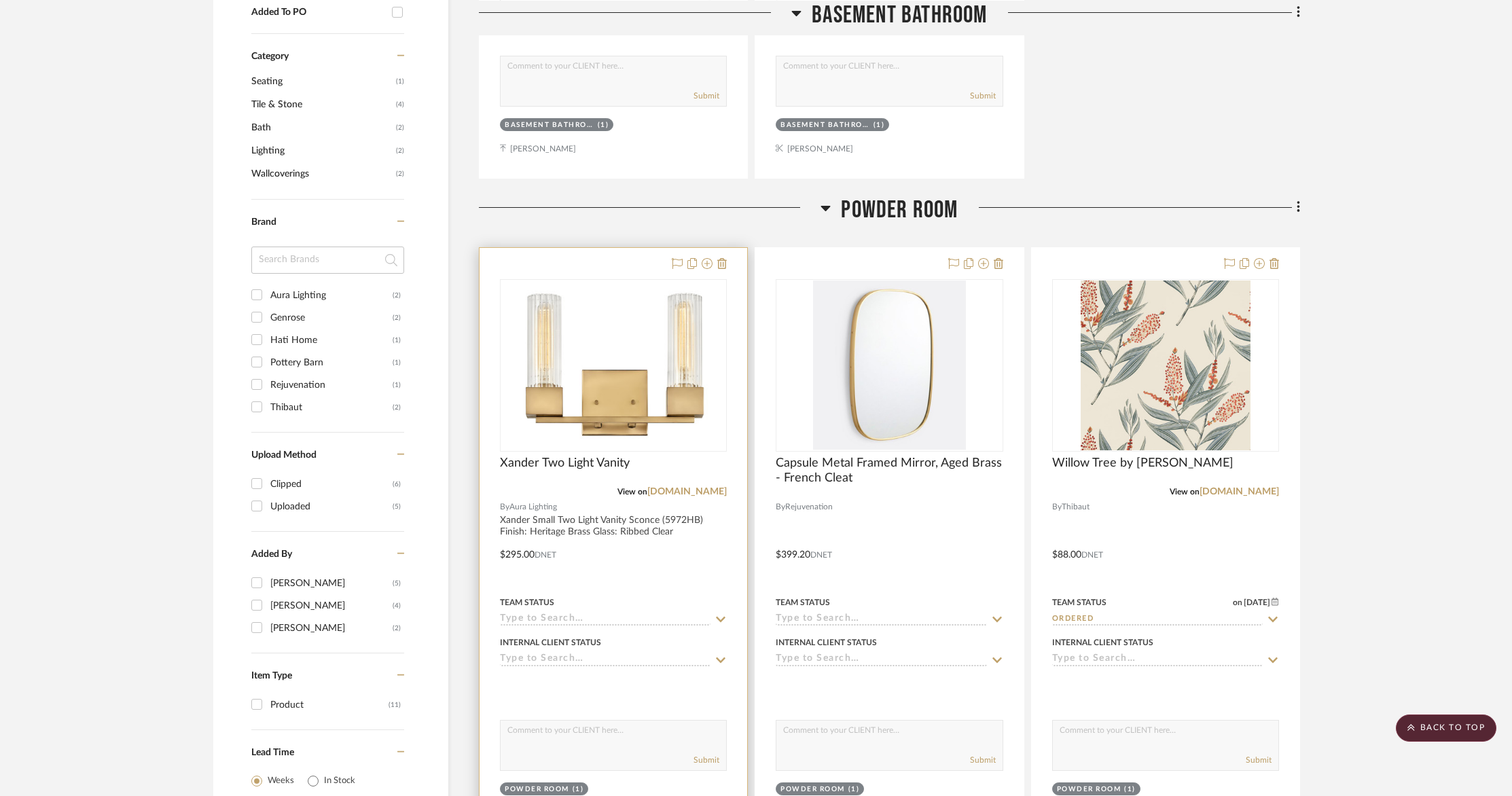
click at [630, 554] on div at bounding box center [613, 545] width 268 height 594
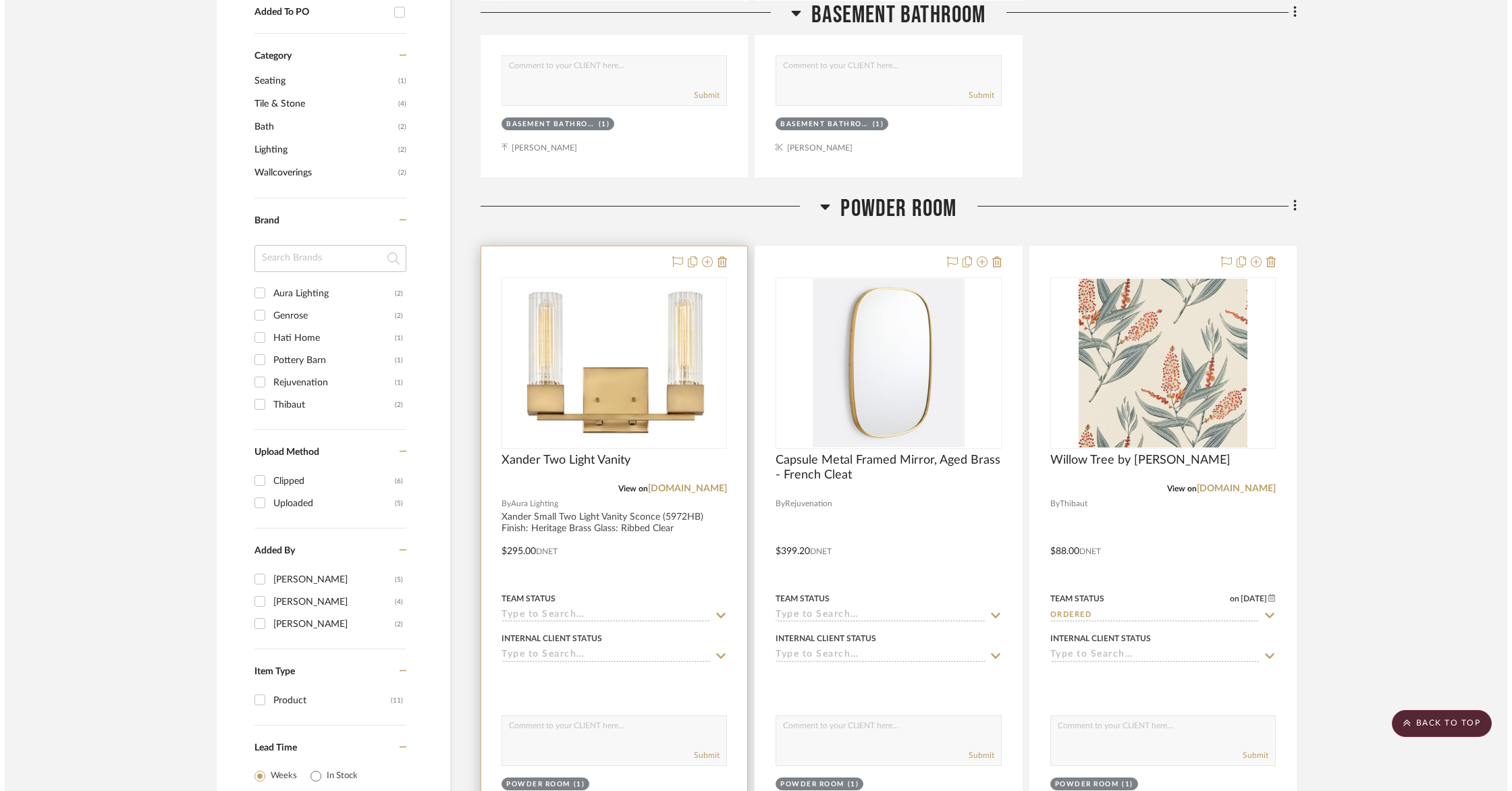
scroll to position [0, 0]
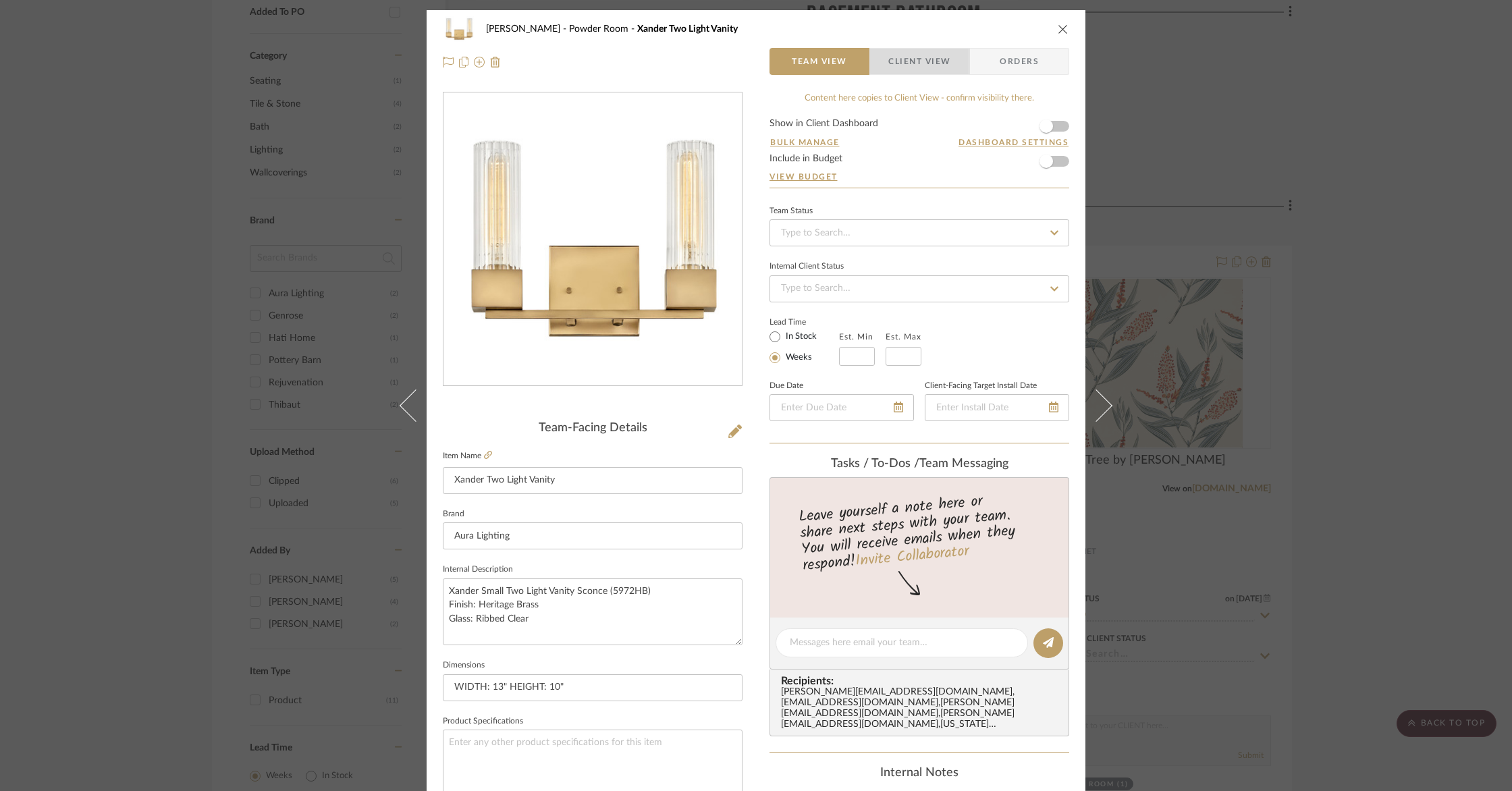
click at [919, 49] on span "Client View" at bounding box center [919, 61] width 62 height 27
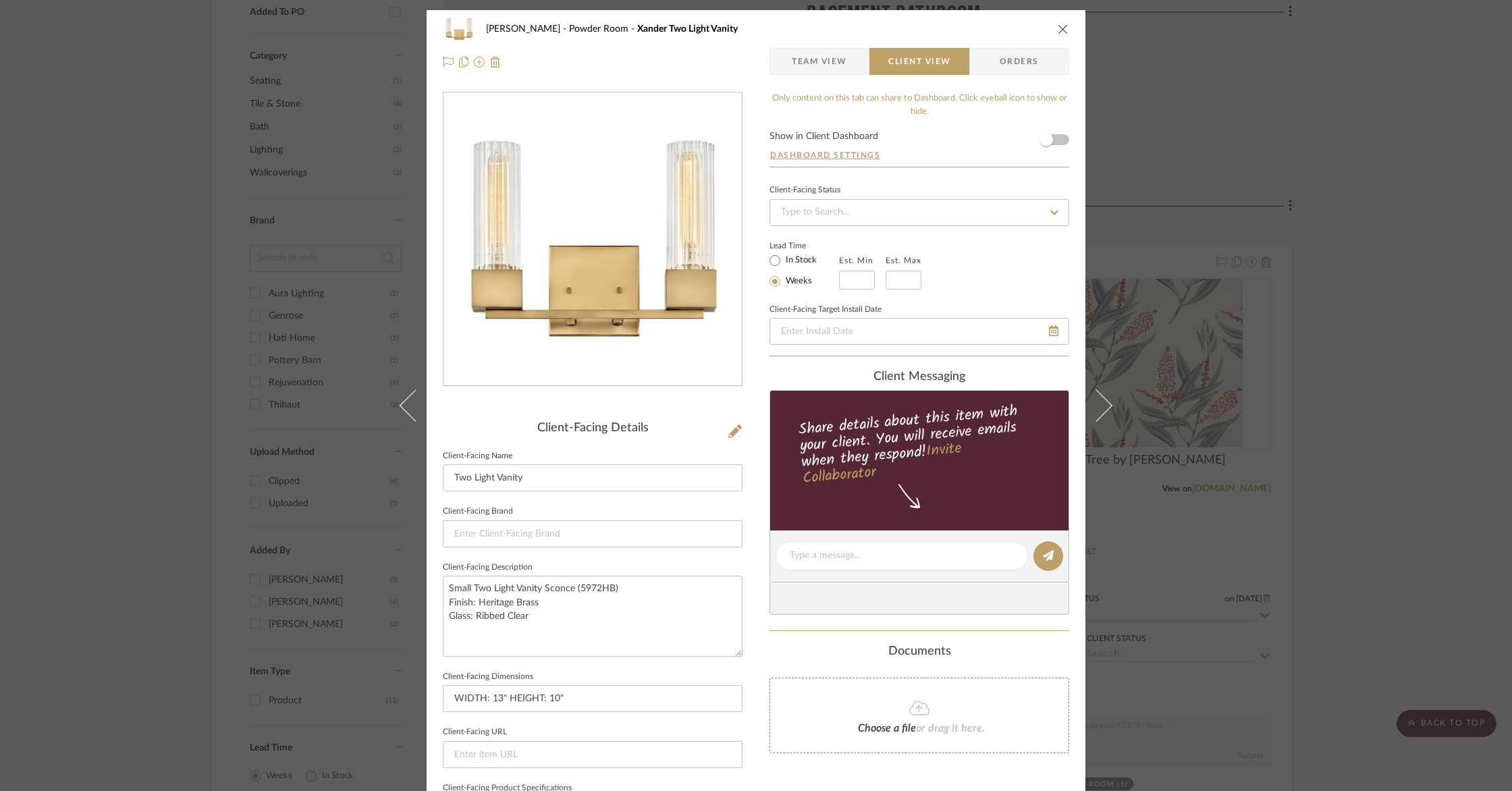
drag, startPoint x: 831, startPoint y: 59, endPoint x: 1291, endPoint y: 71, distance: 460.2
click at [831, 59] on span "Team View" at bounding box center [820, 61] width 55 height 27
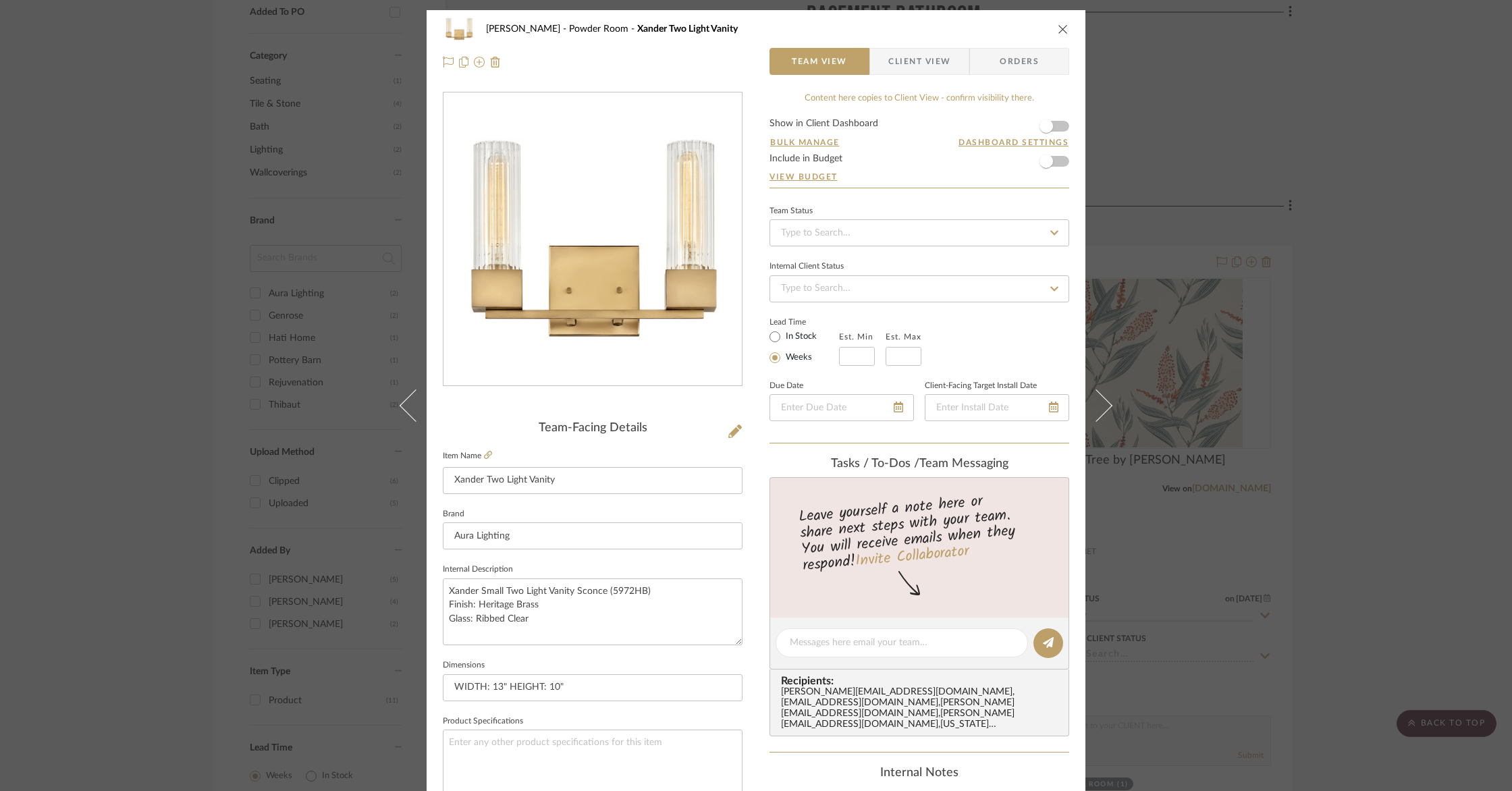
click at [1058, 30] on icon "close" at bounding box center [1063, 29] width 11 height 11
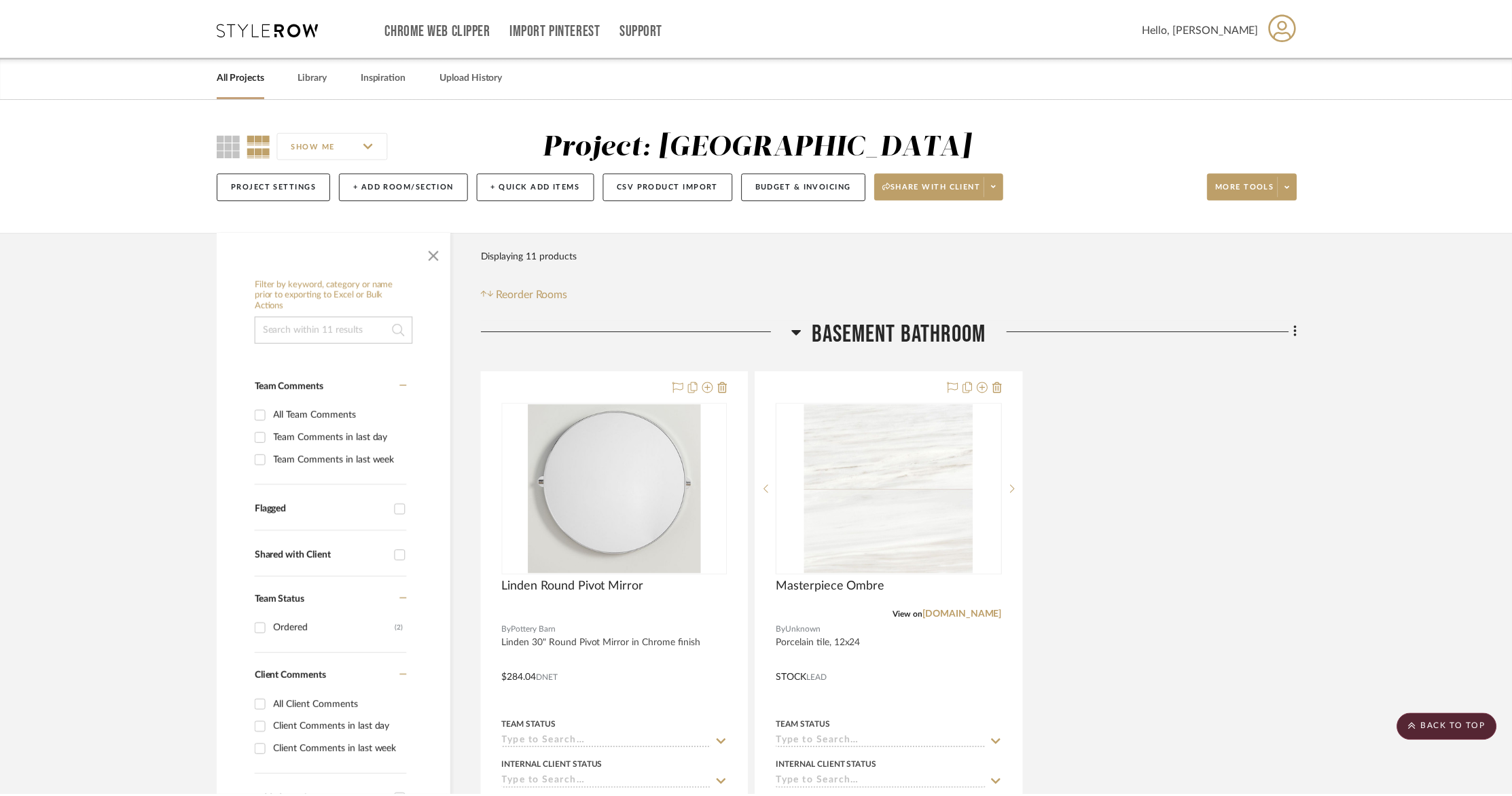
scroll to position [788, 0]
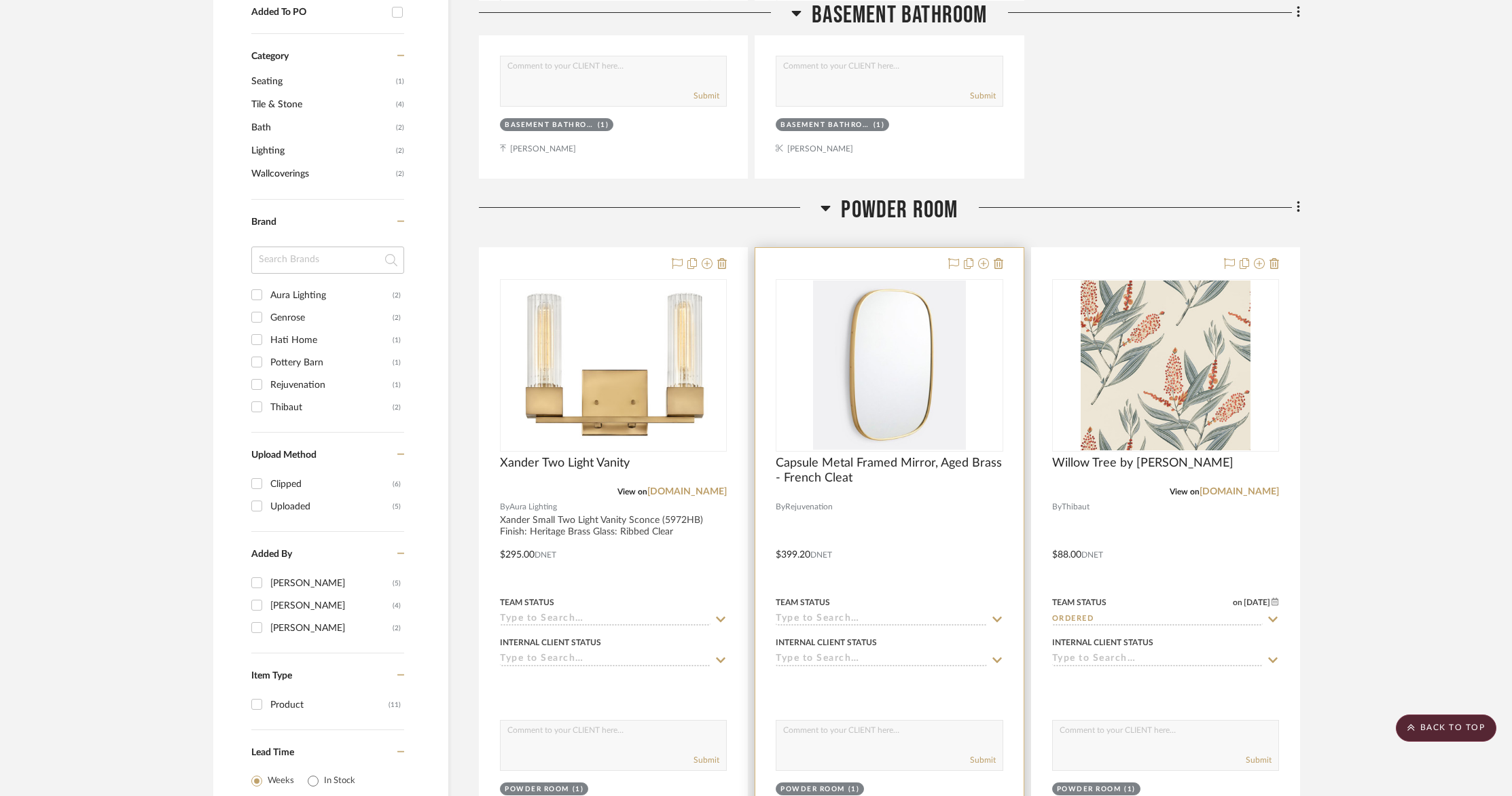
click at [891, 497] on div at bounding box center [889, 545] width 268 height 594
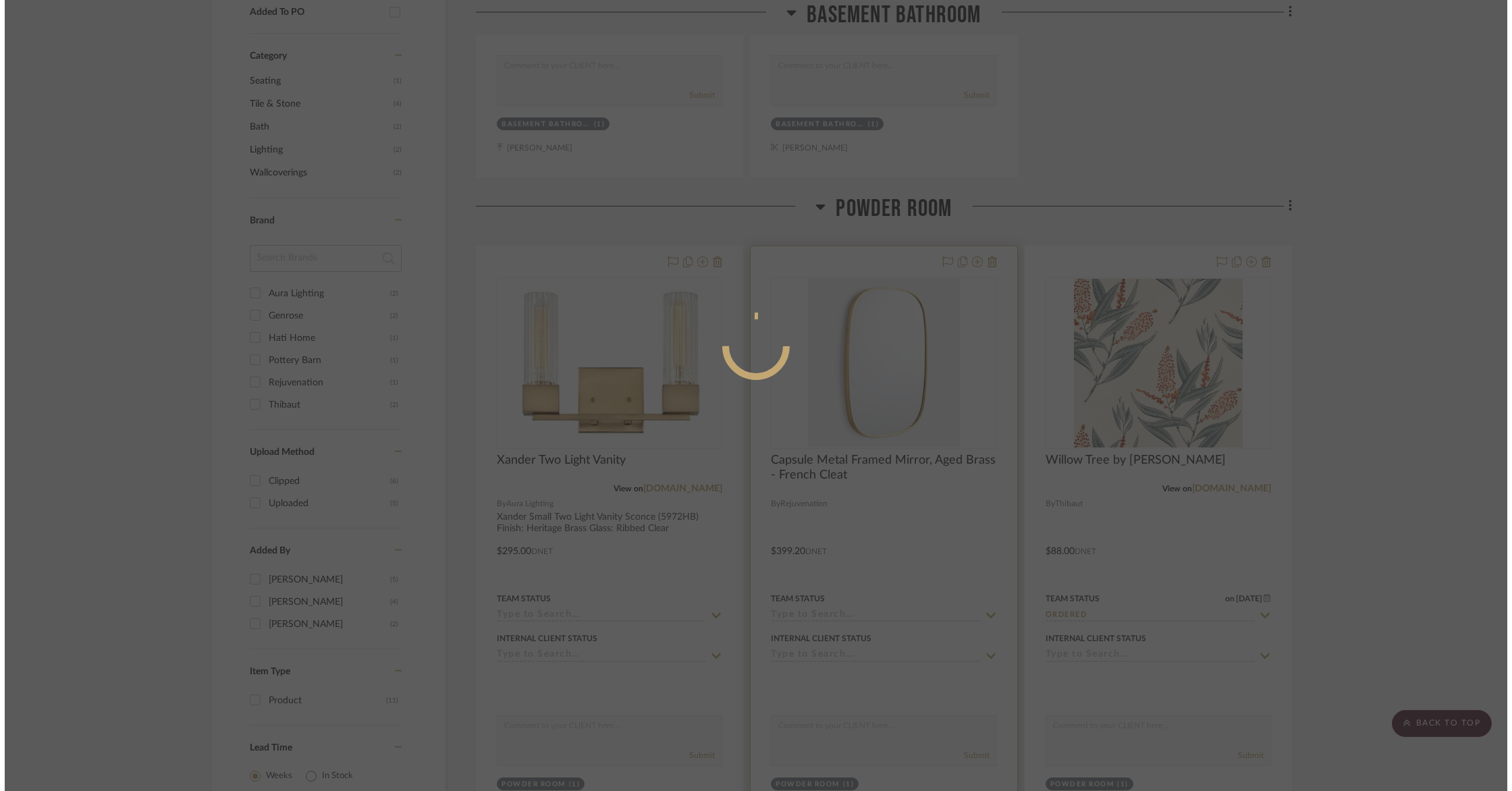
scroll to position [0, 0]
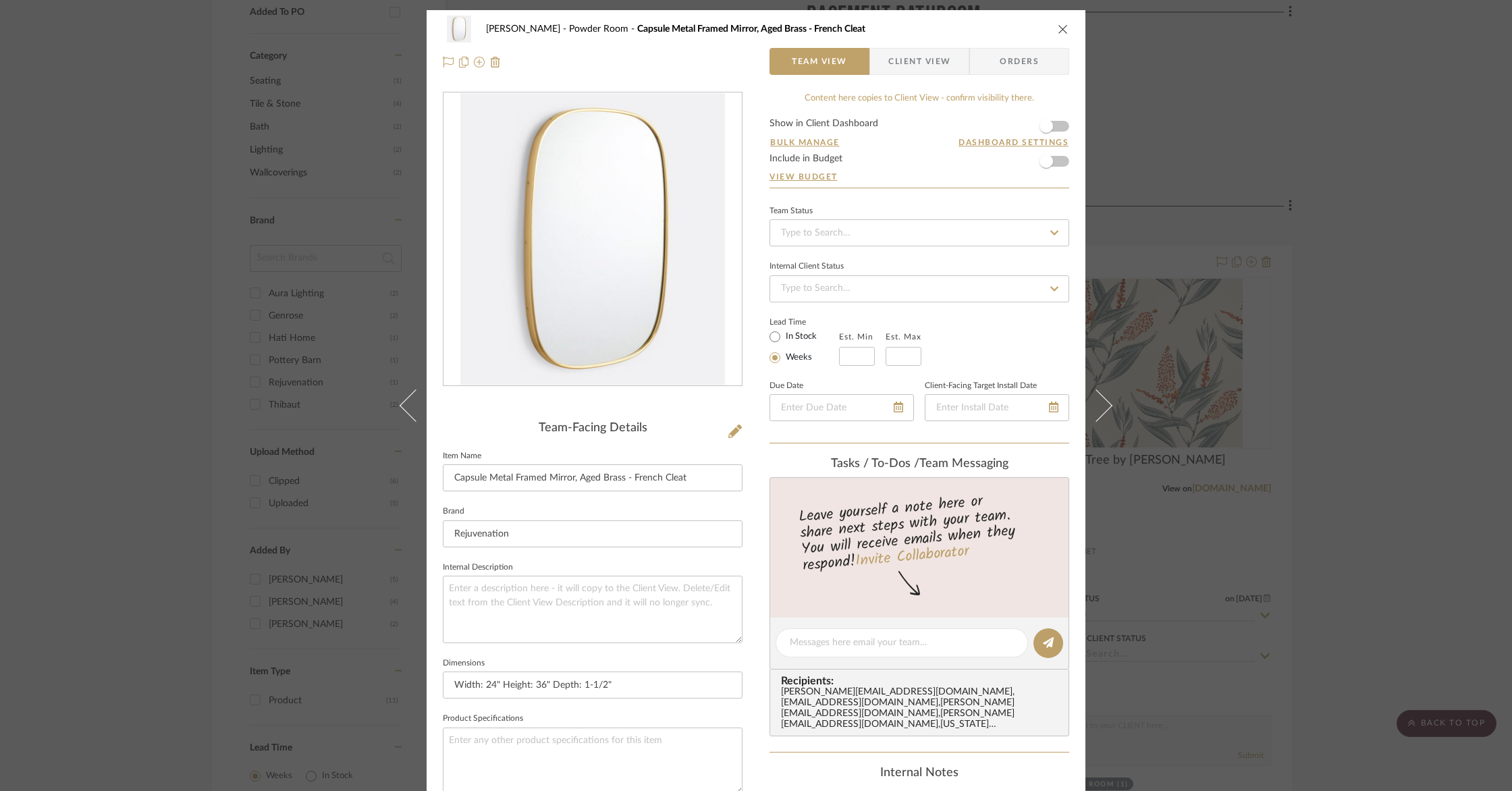
click at [1059, 28] on icon "close" at bounding box center [1063, 29] width 11 height 11
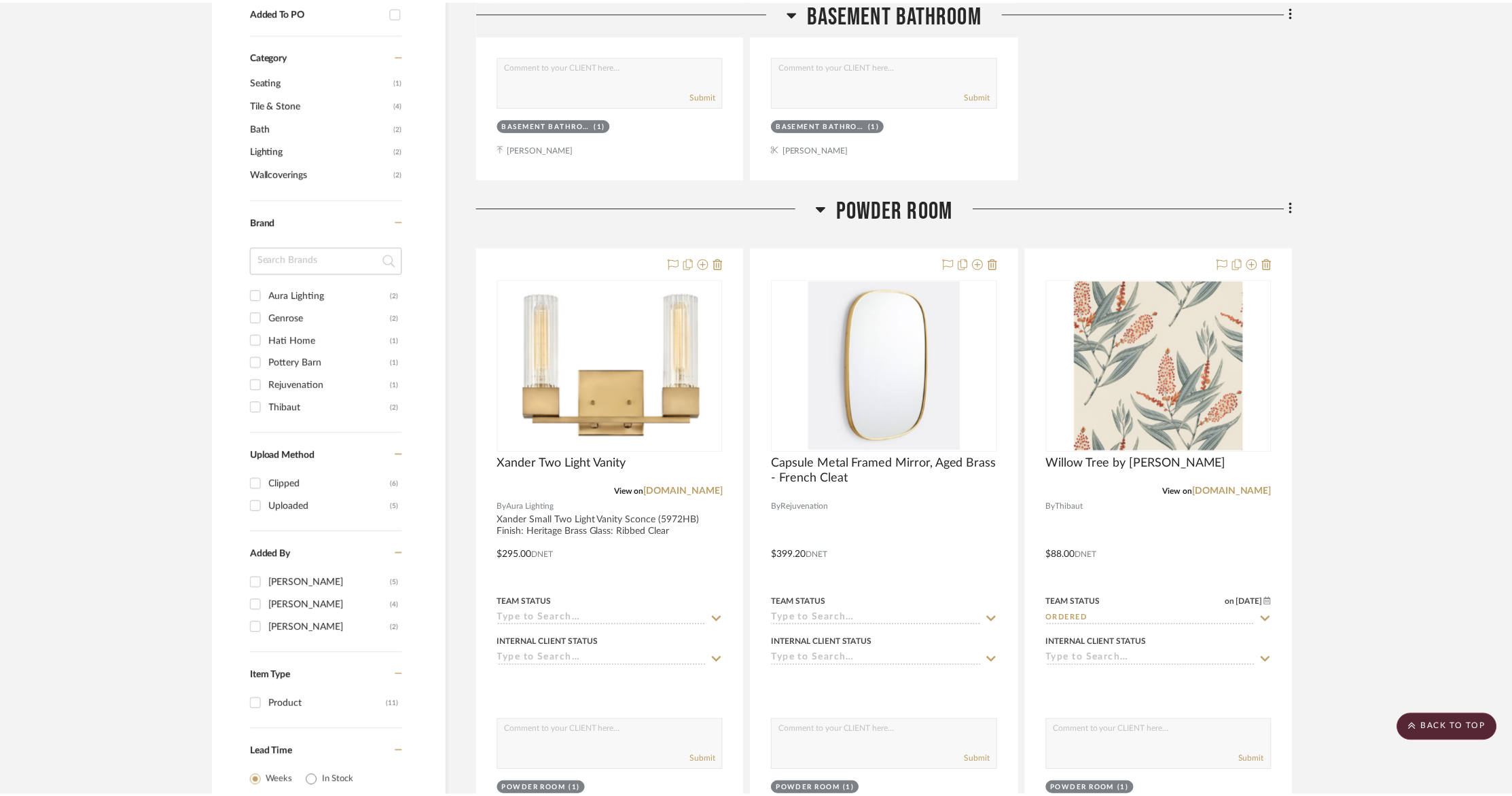
scroll to position [788, 0]
